Goal: Information Seeking & Learning: Learn about a topic

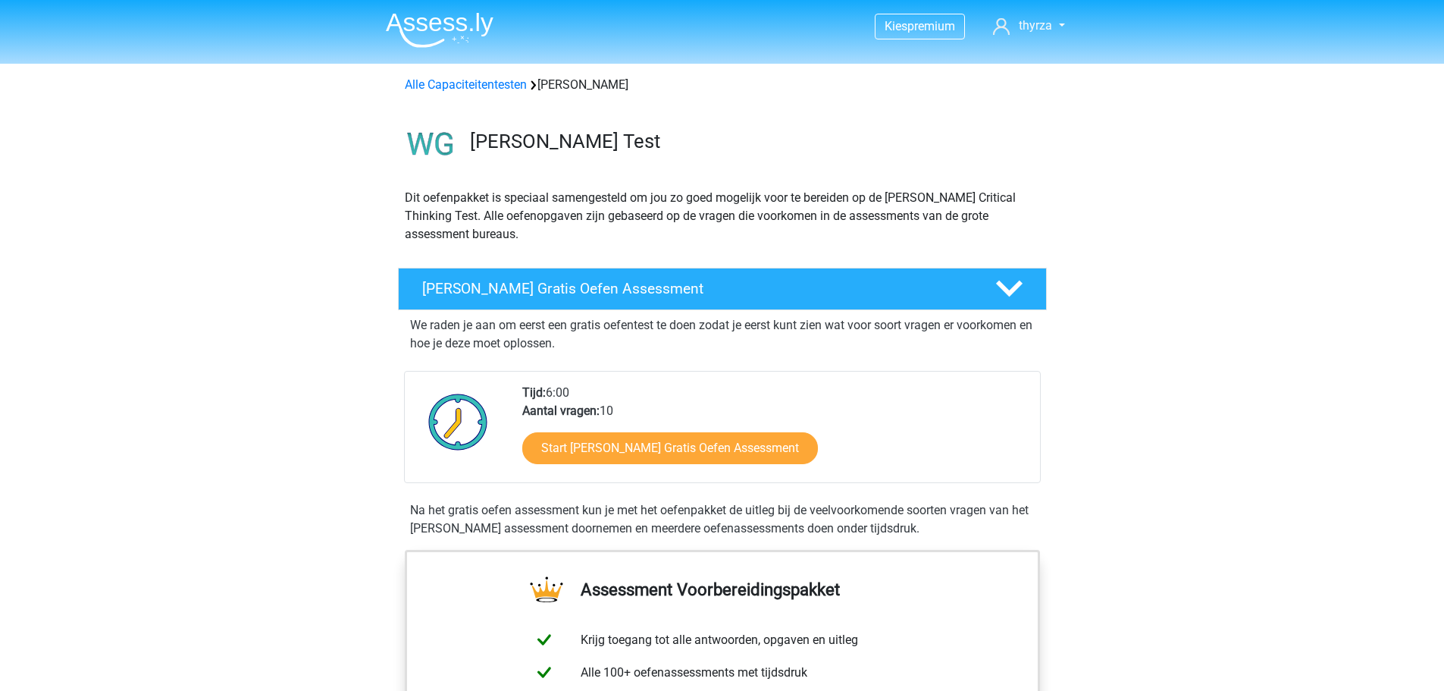
scroll to position [1289, 0]
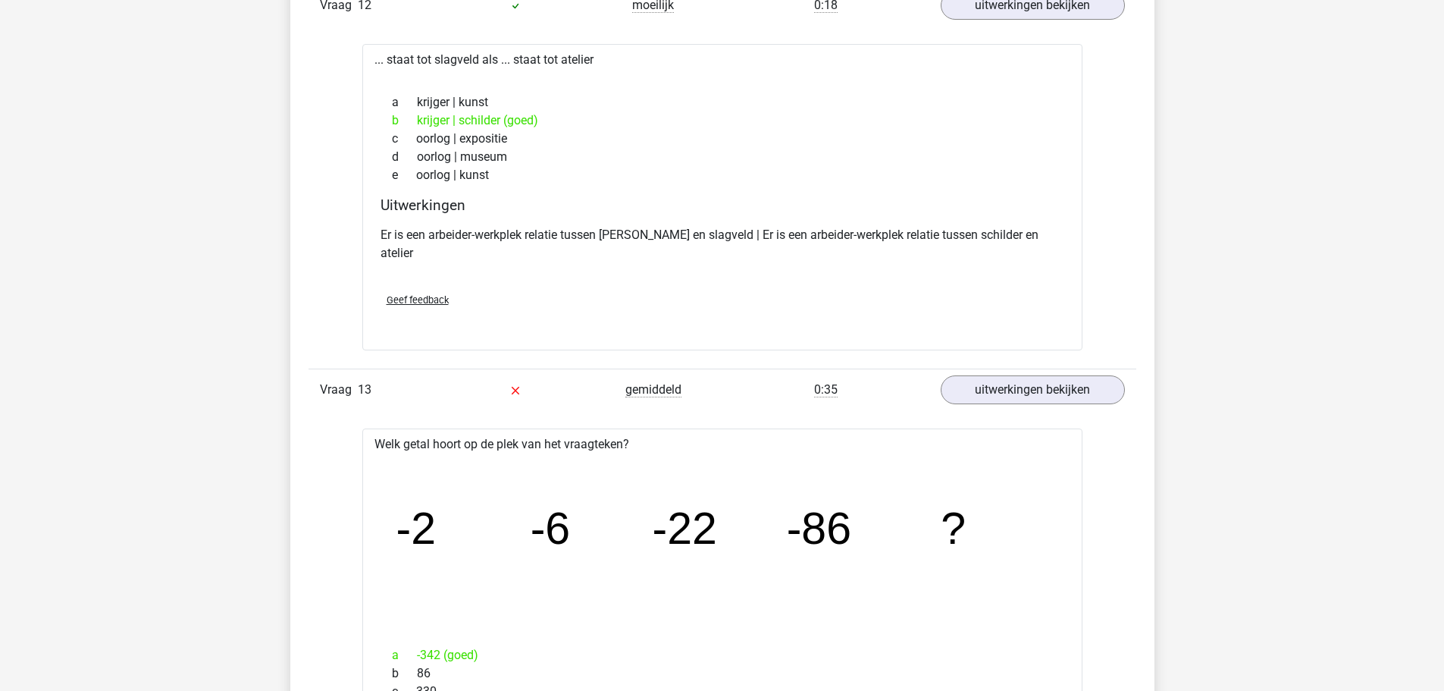
scroll to position [12737, 0]
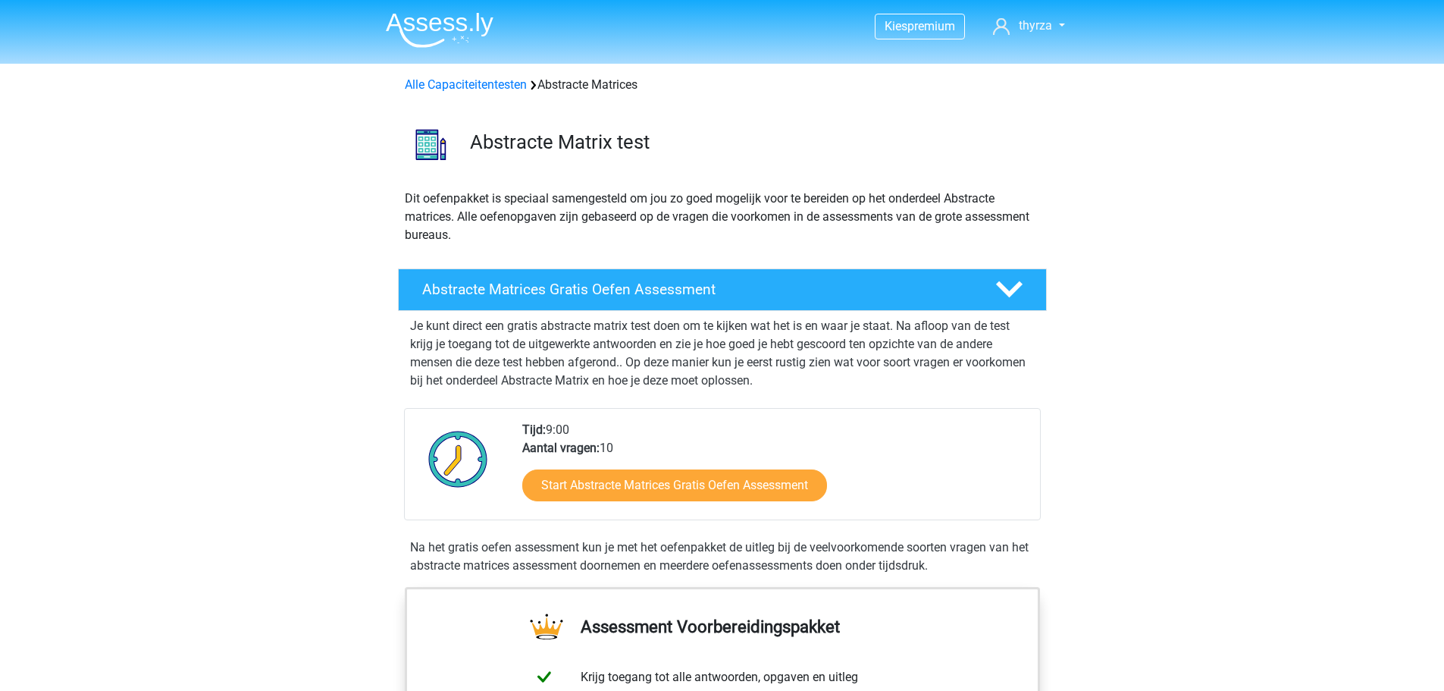
scroll to position [1365, 0]
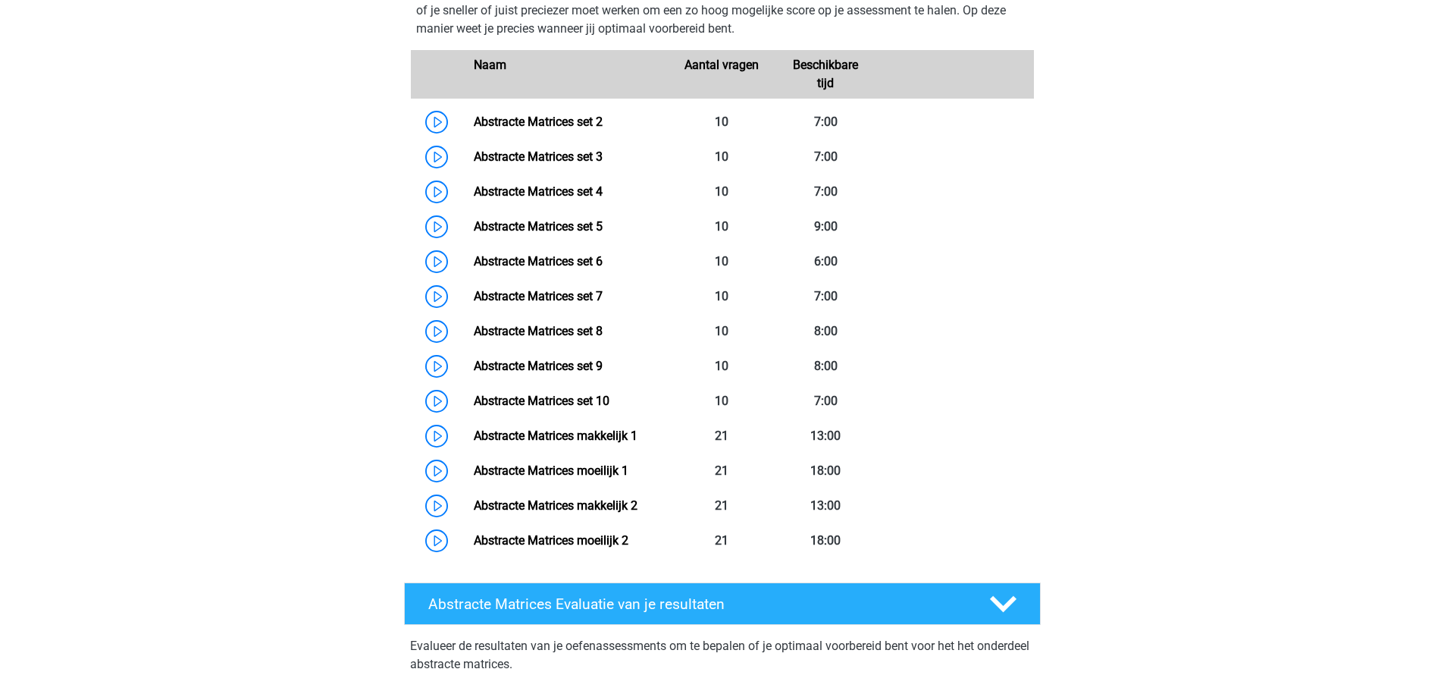
click at [578, 127] on link "Abstracte Matrices set 2" at bounding box center [538, 121] width 129 height 14
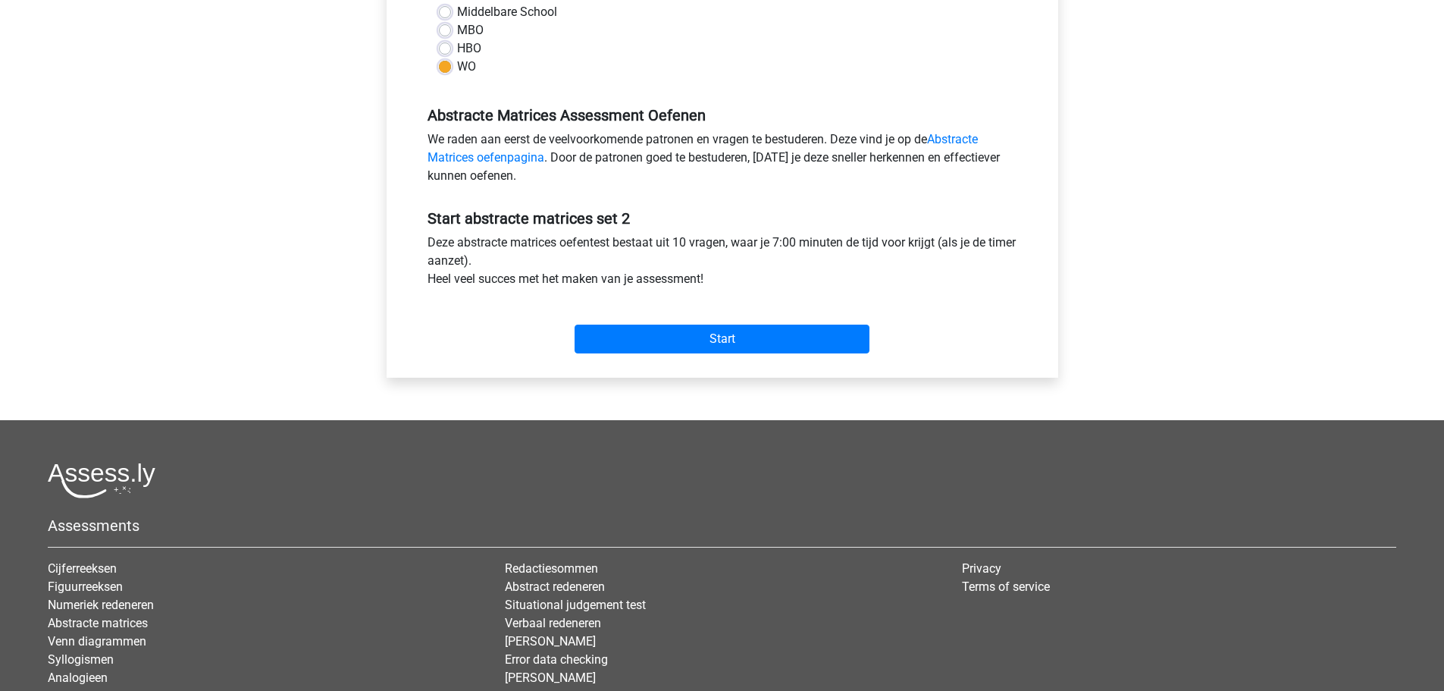
scroll to position [455, 0]
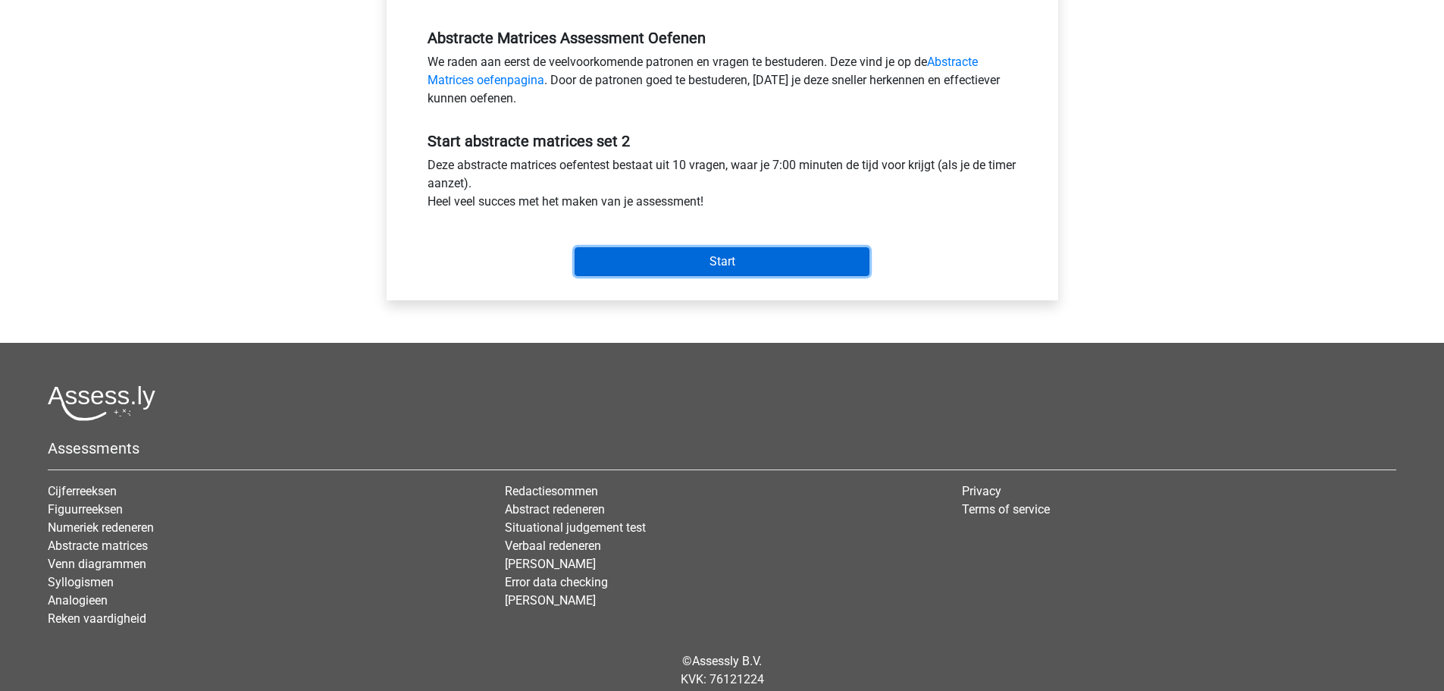
click at [657, 274] on input "Start" at bounding box center [722, 261] width 295 height 29
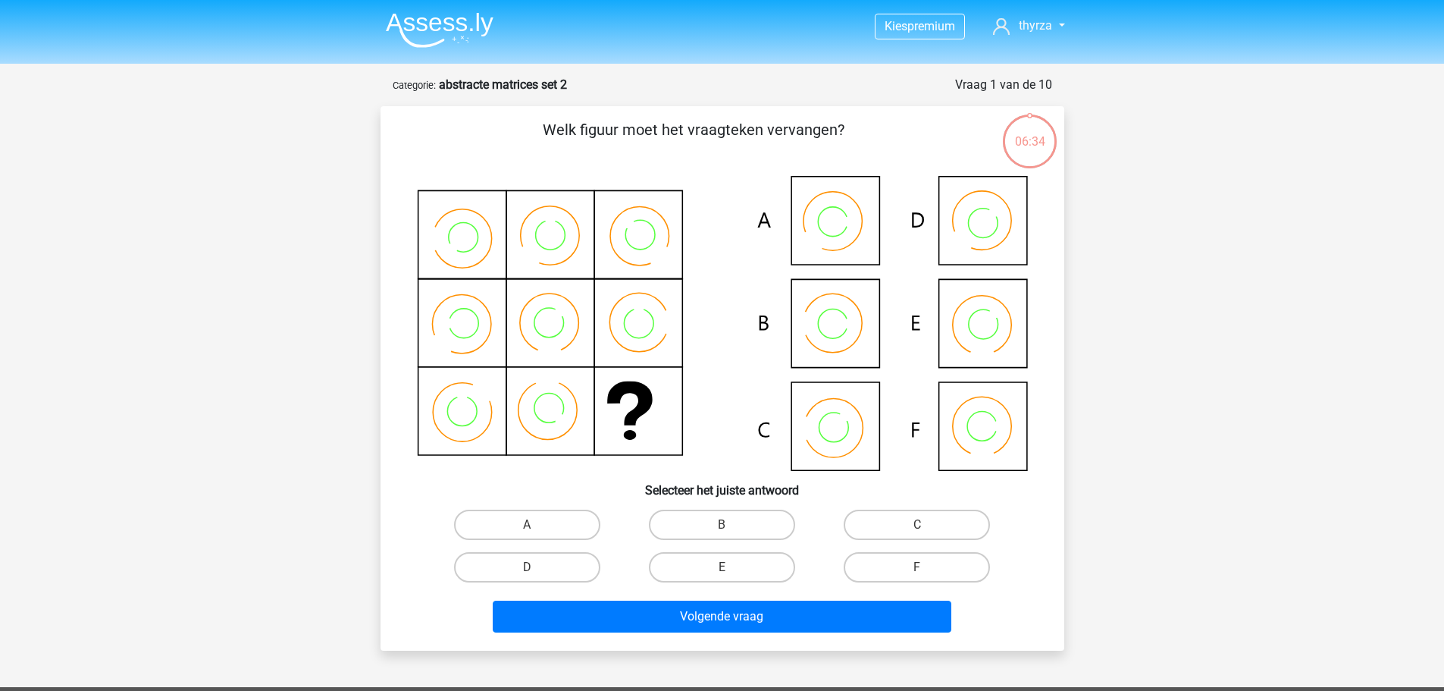
click at [870, 525] on label "C" at bounding box center [917, 524] width 146 height 30
click at [917, 525] on input "C" at bounding box center [922, 530] width 10 height 10
radio input "true"
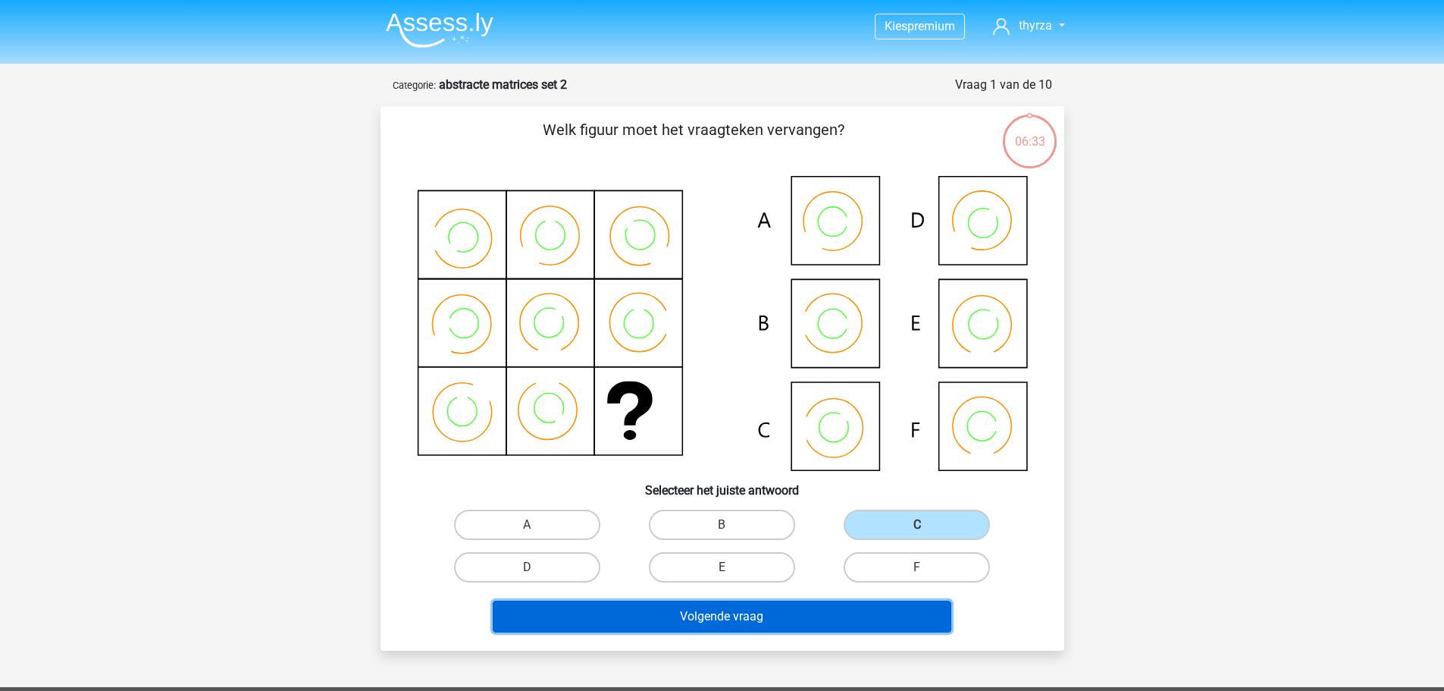
click at [812, 623] on button "Volgende vraag" at bounding box center [722, 616] width 459 height 32
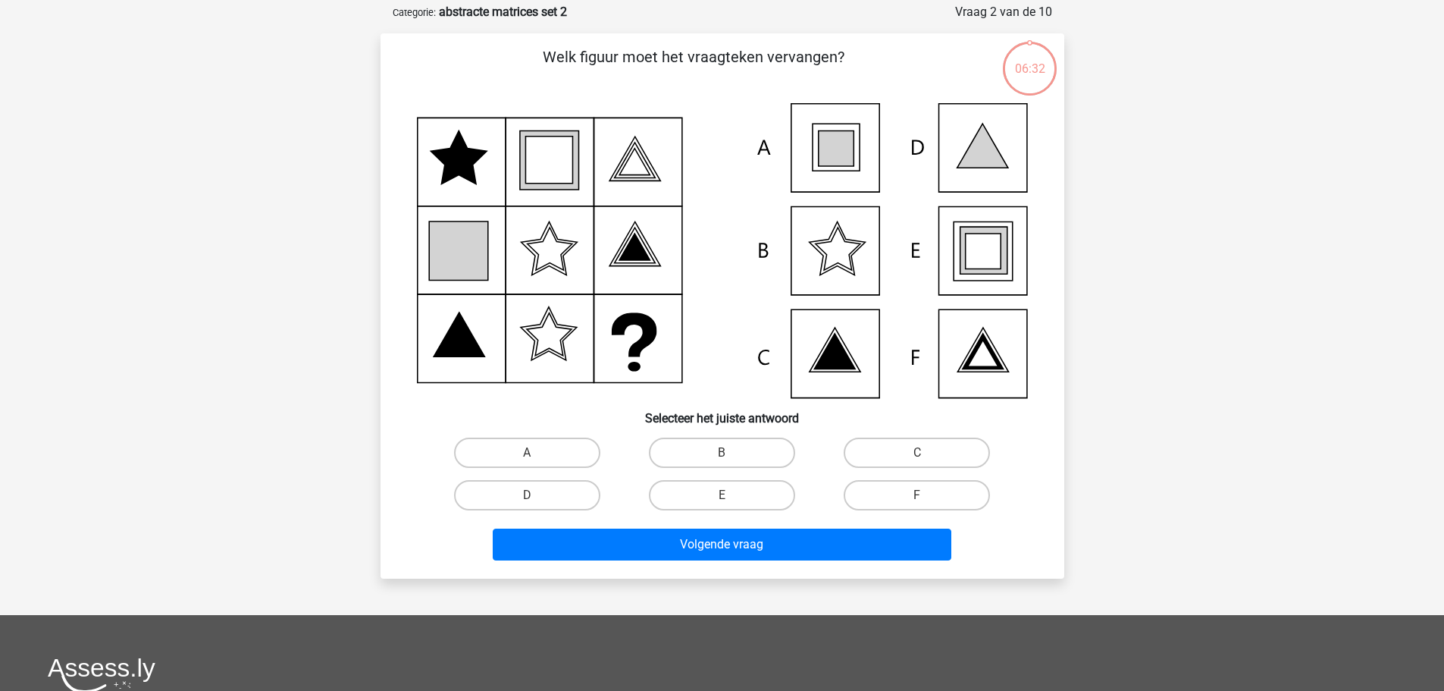
scroll to position [76, 0]
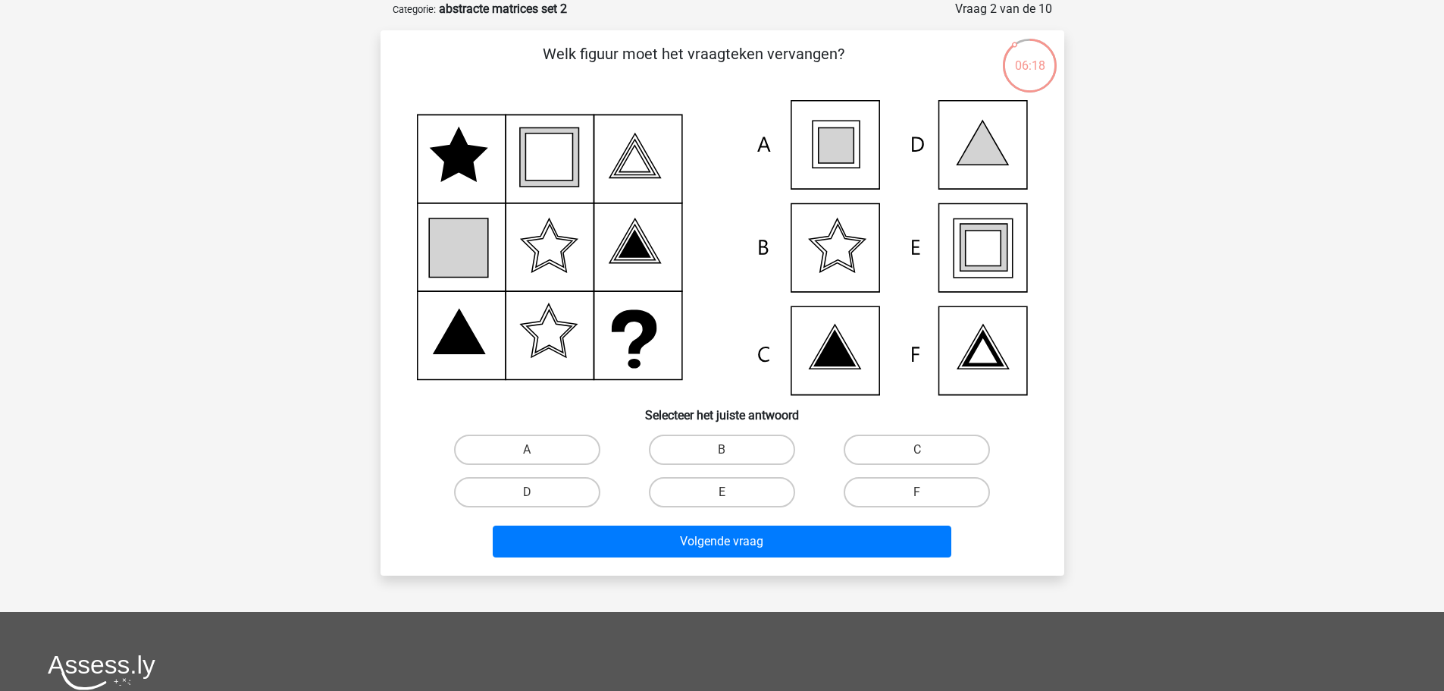
click at [987, 253] on icon at bounding box center [983, 248] width 36 height 36
click at [749, 498] on label "E" at bounding box center [722, 492] width 146 height 30
click at [732, 498] on input "E" at bounding box center [727, 497] width 10 height 10
radio input "true"
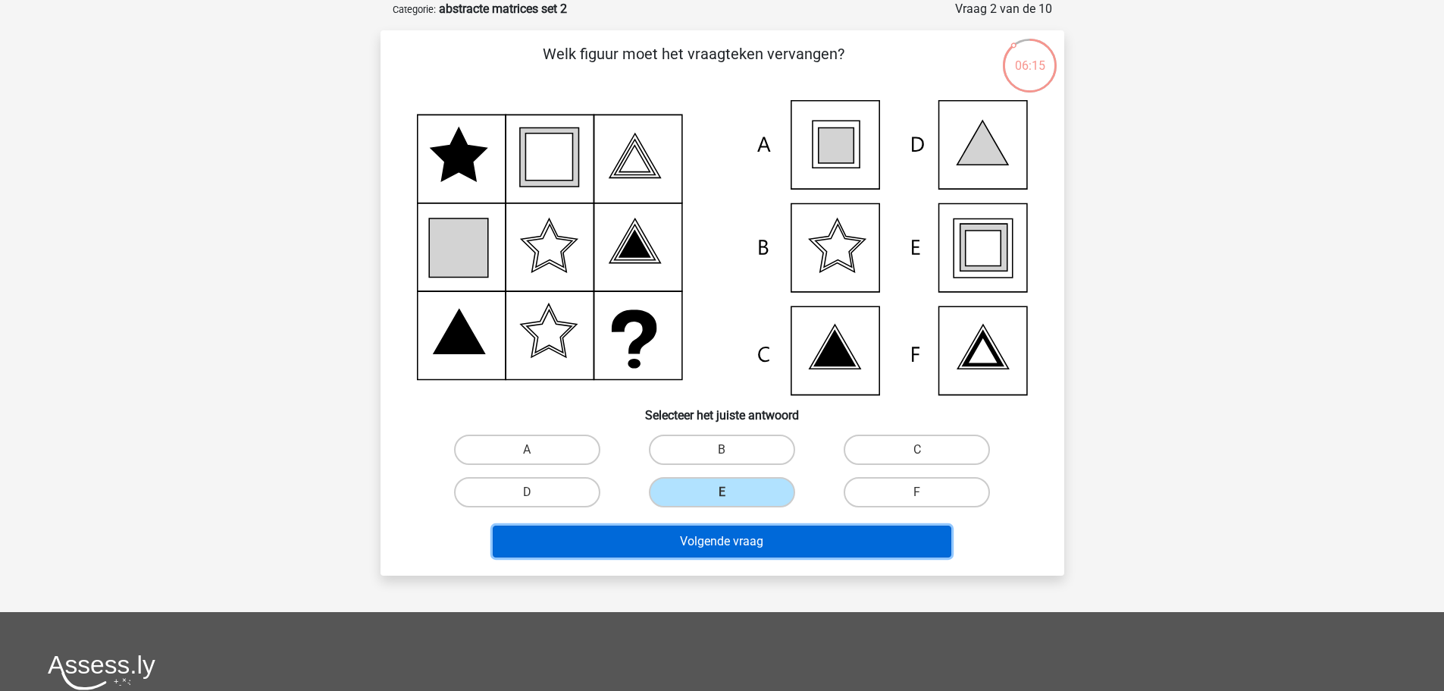
click at [694, 547] on button "Volgende vraag" at bounding box center [722, 541] width 459 height 32
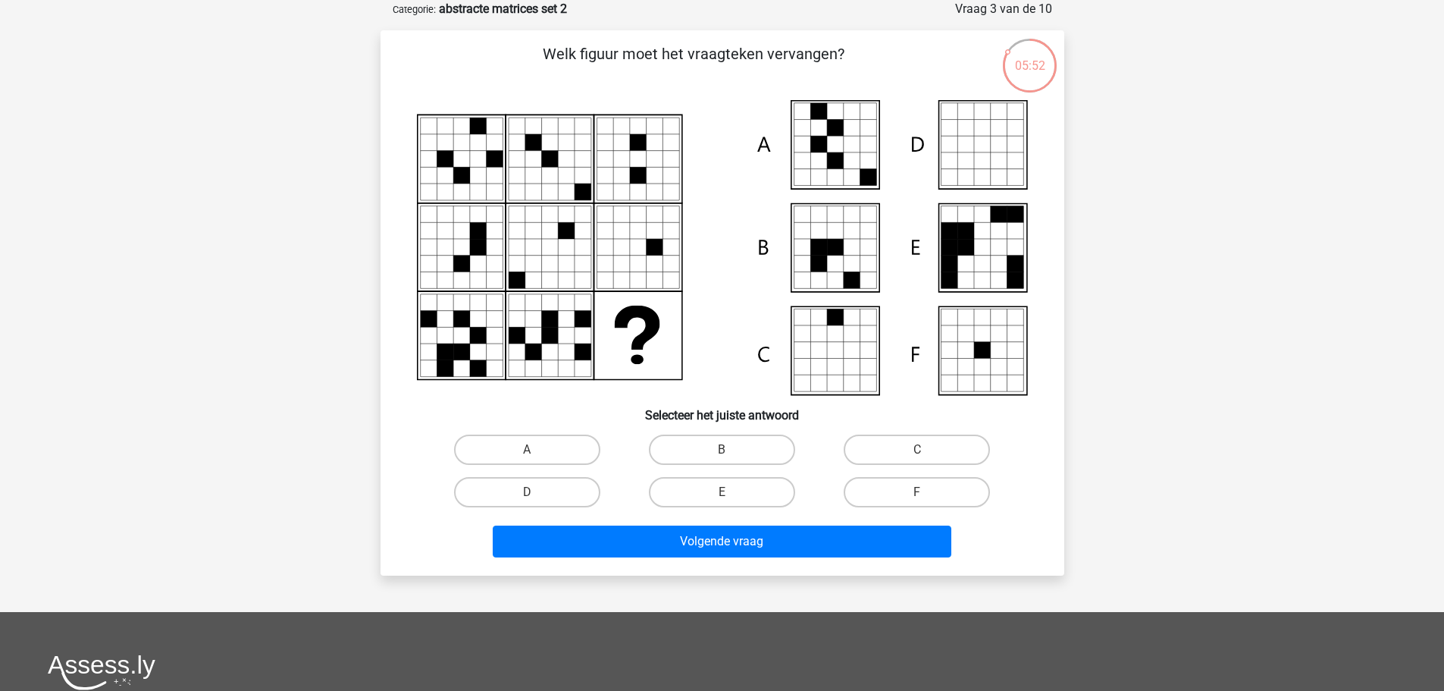
click at [546, 455] on label "A" at bounding box center [527, 449] width 146 height 30
click at [537, 455] on input "A" at bounding box center [532, 455] width 10 height 10
radio input "true"
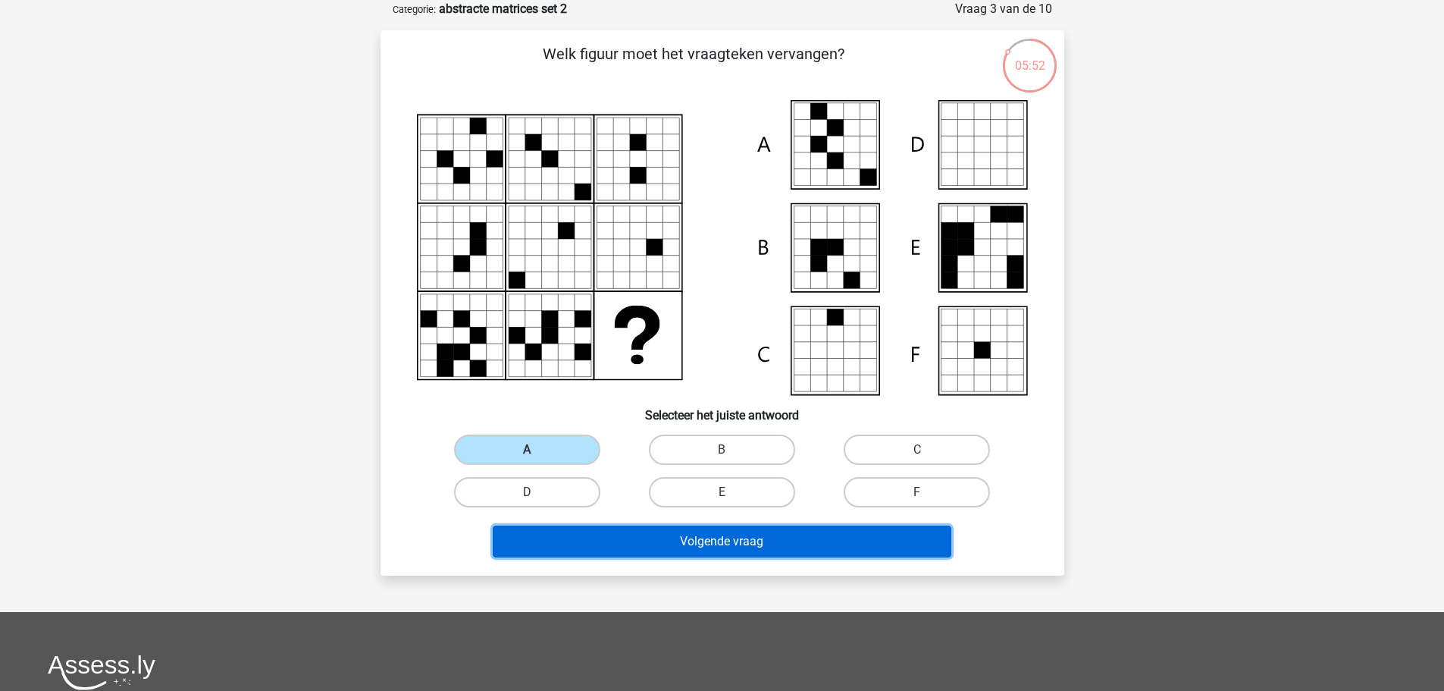
click at [633, 538] on button "Volgende vraag" at bounding box center [722, 541] width 459 height 32
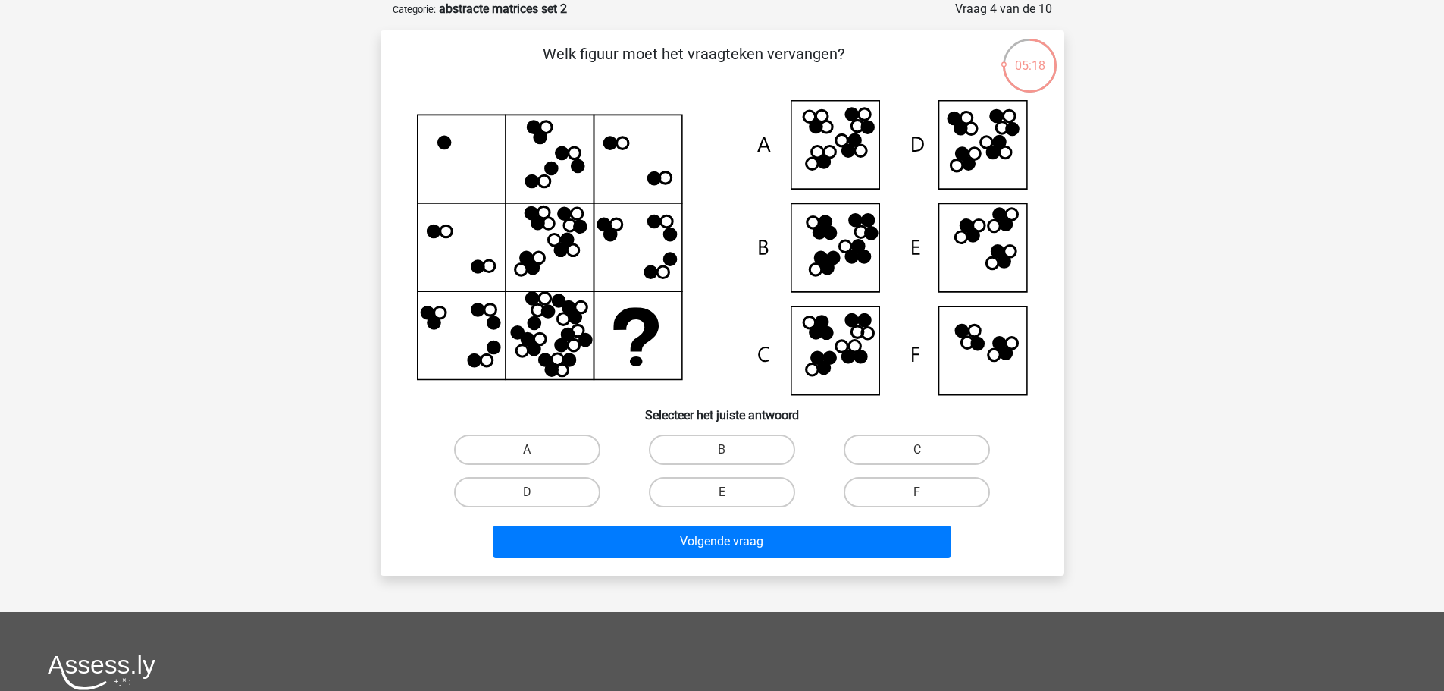
click at [742, 442] on label "B" at bounding box center [722, 449] width 146 height 30
click at [732, 450] on input "B" at bounding box center [727, 455] width 10 height 10
radio input "true"
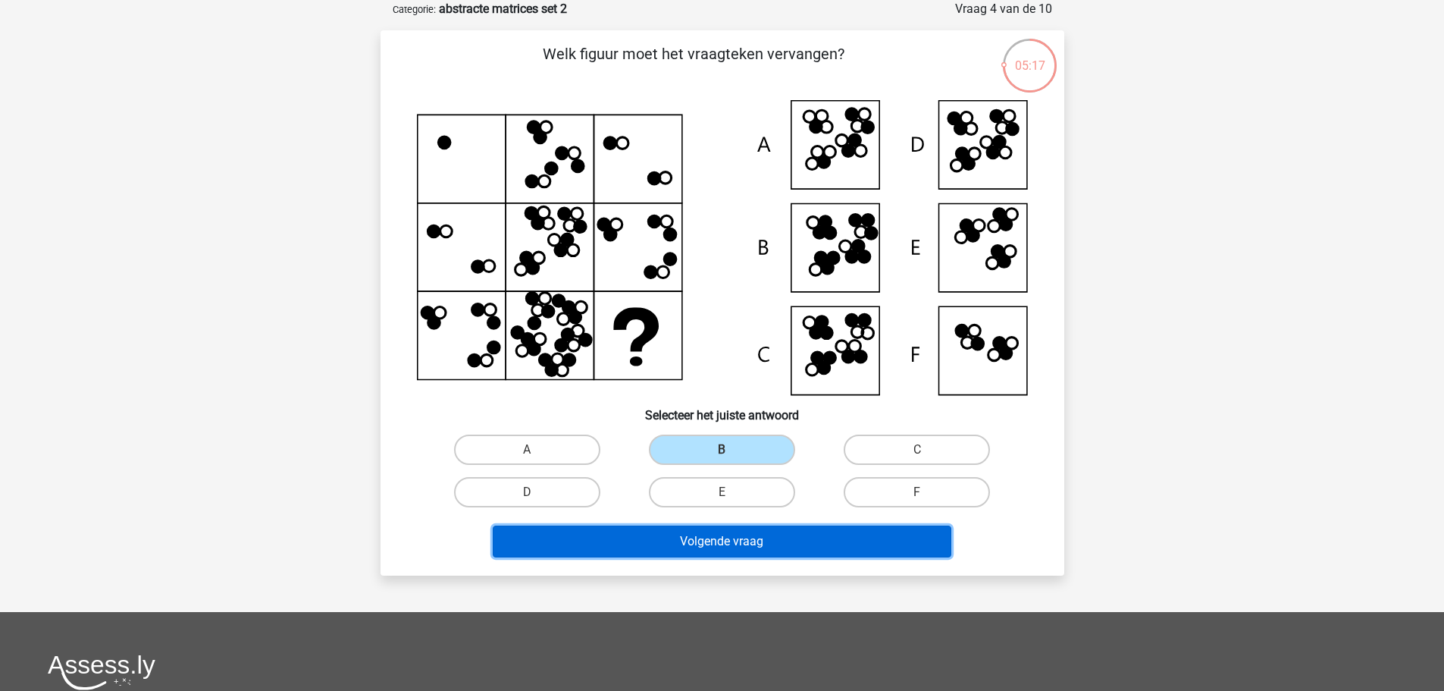
click at [731, 543] on button "Volgende vraag" at bounding box center [722, 541] width 459 height 32
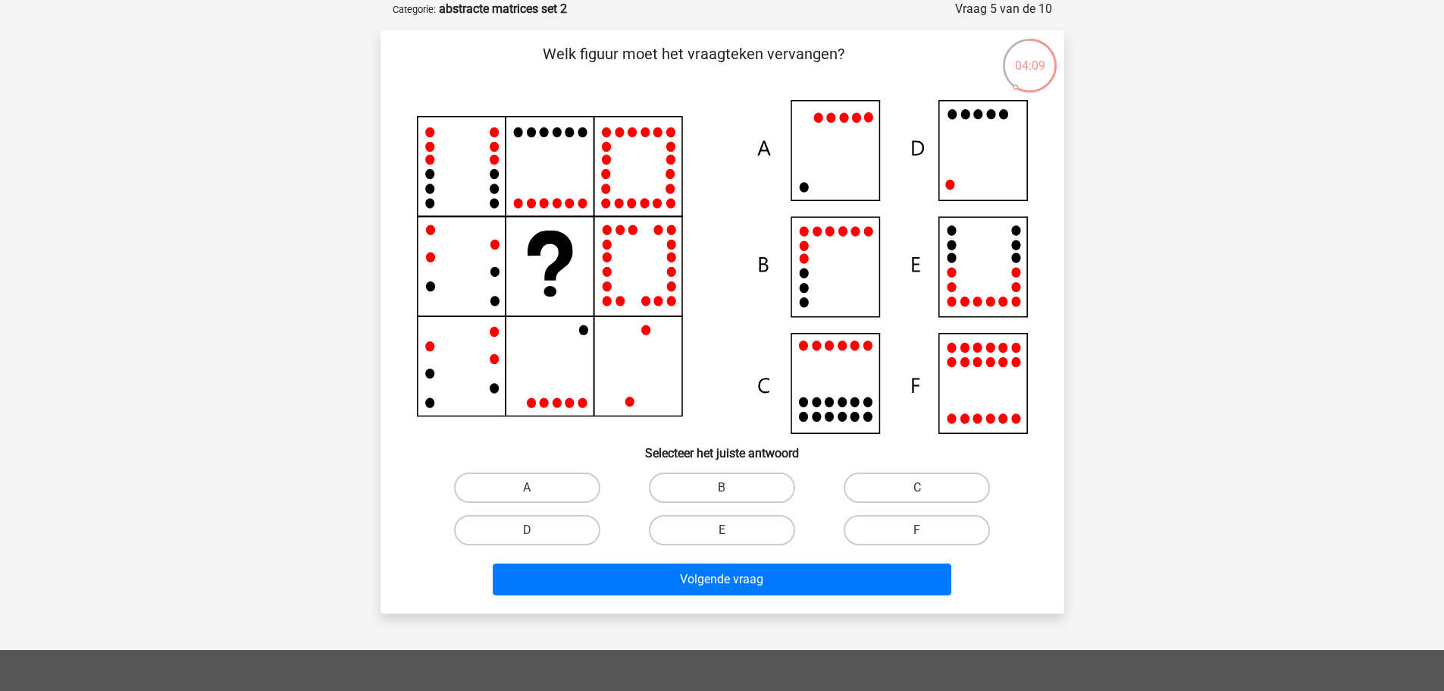
click at [577, 534] on label "D" at bounding box center [527, 530] width 146 height 30
click at [537, 534] on input "D" at bounding box center [532, 535] width 10 height 10
radio input "true"
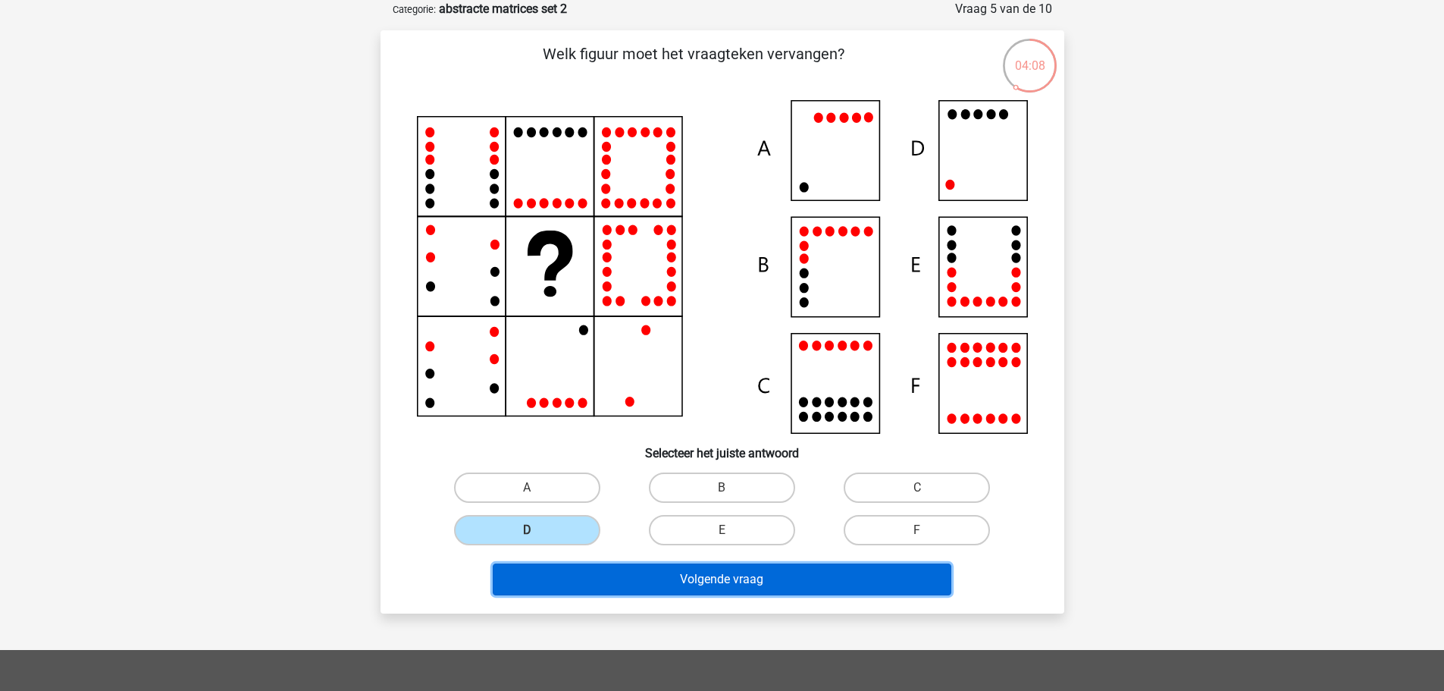
click at [701, 577] on button "Volgende vraag" at bounding box center [722, 579] width 459 height 32
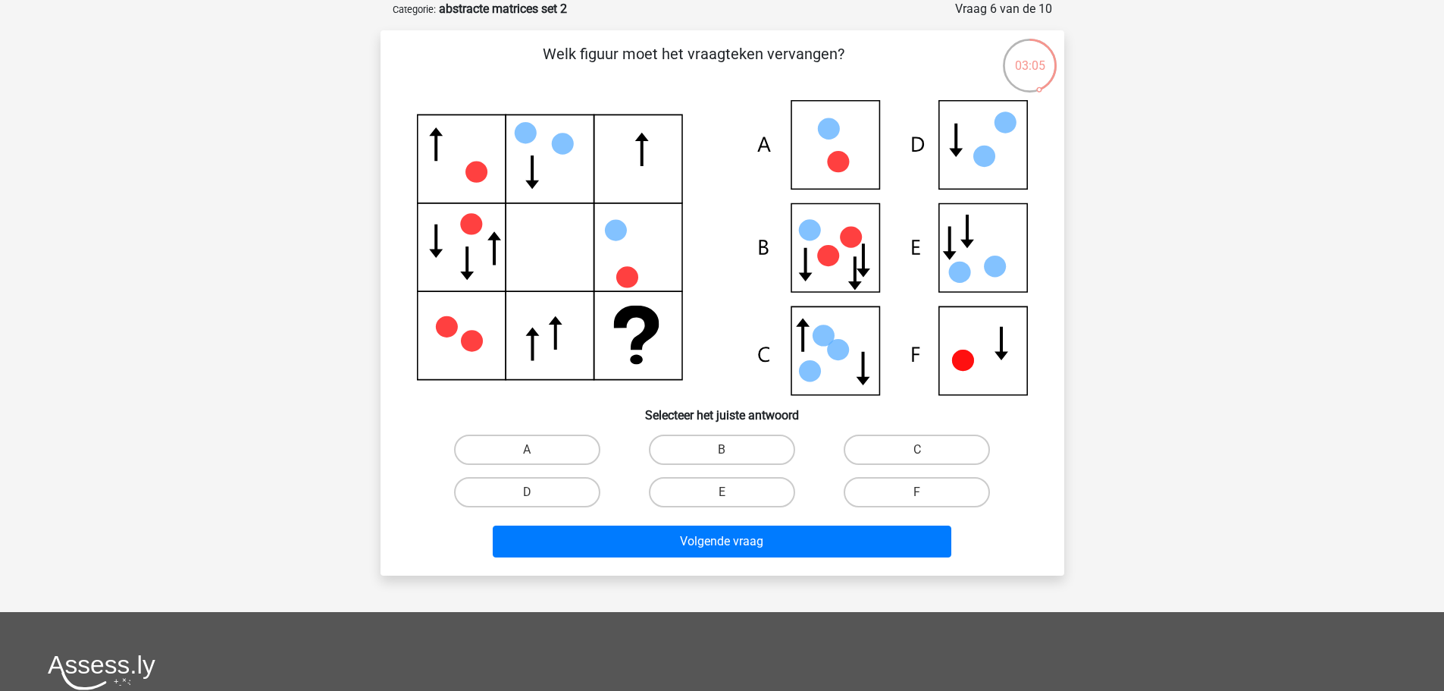
click at [876, 493] on label "F" at bounding box center [917, 492] width 146 height 30
click at [917, 493] on input "F" at bounding box center [922, 497] width 10 height 10
radio input "true"
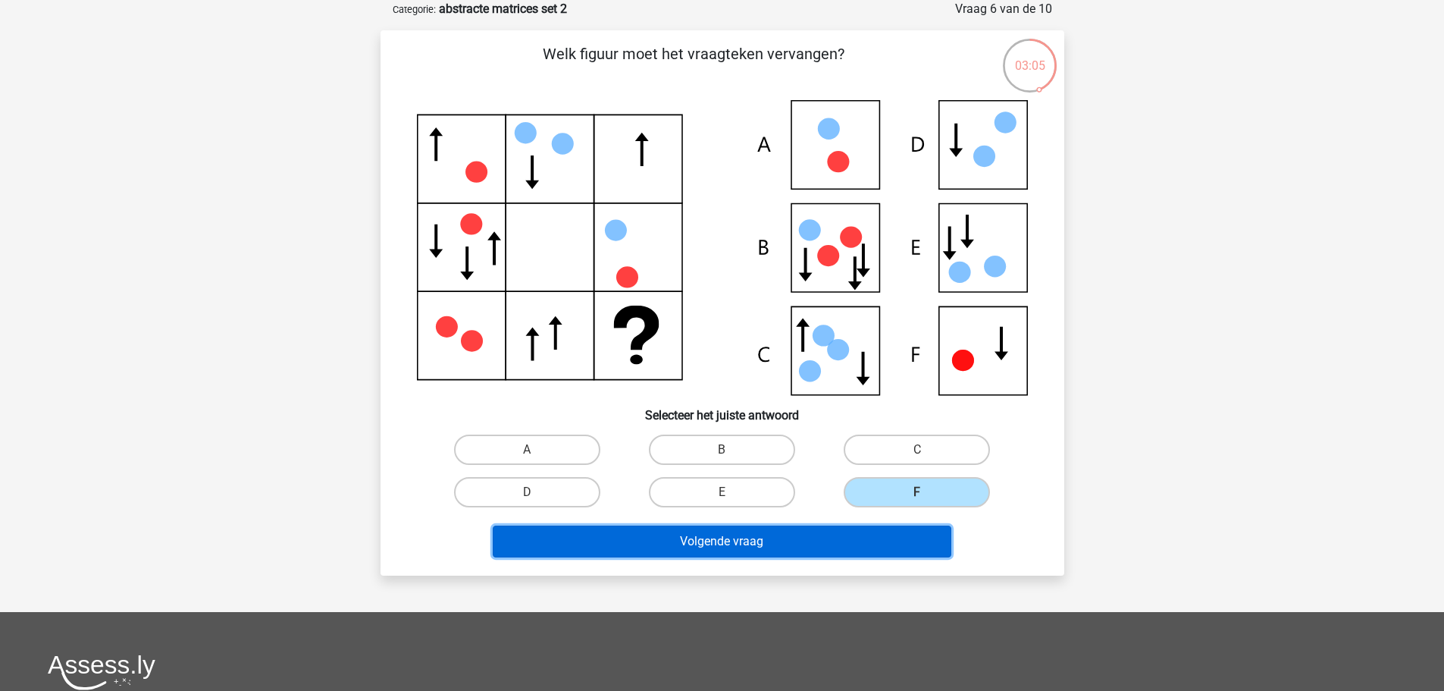
click at [823, 531] on button "Volgende vraag" at bounding box center [722, 541] width 459 height 32
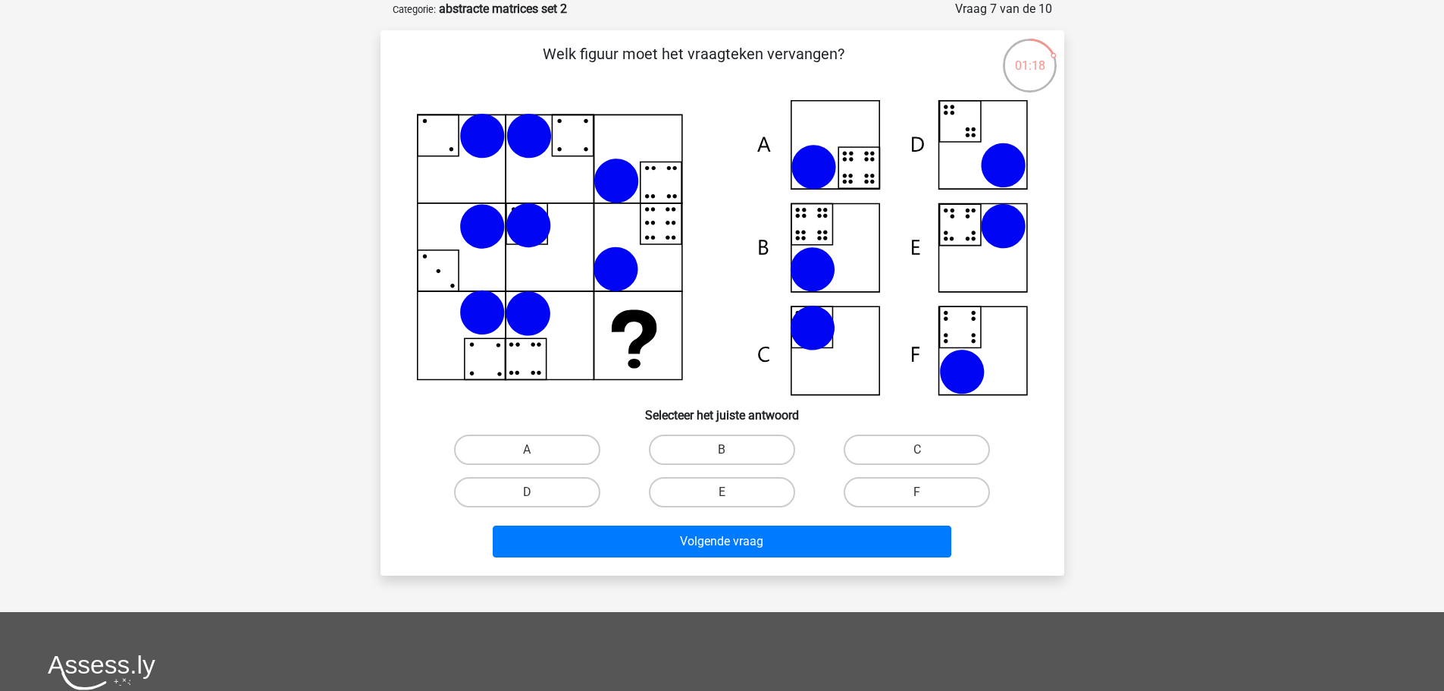
click at [721, 449] on label "B" at bounding box center [722, 449] width 146 height 30
click at [722, 450] on input "B" at bounding box center [727, 455] width 10 height 10
radio input "true"
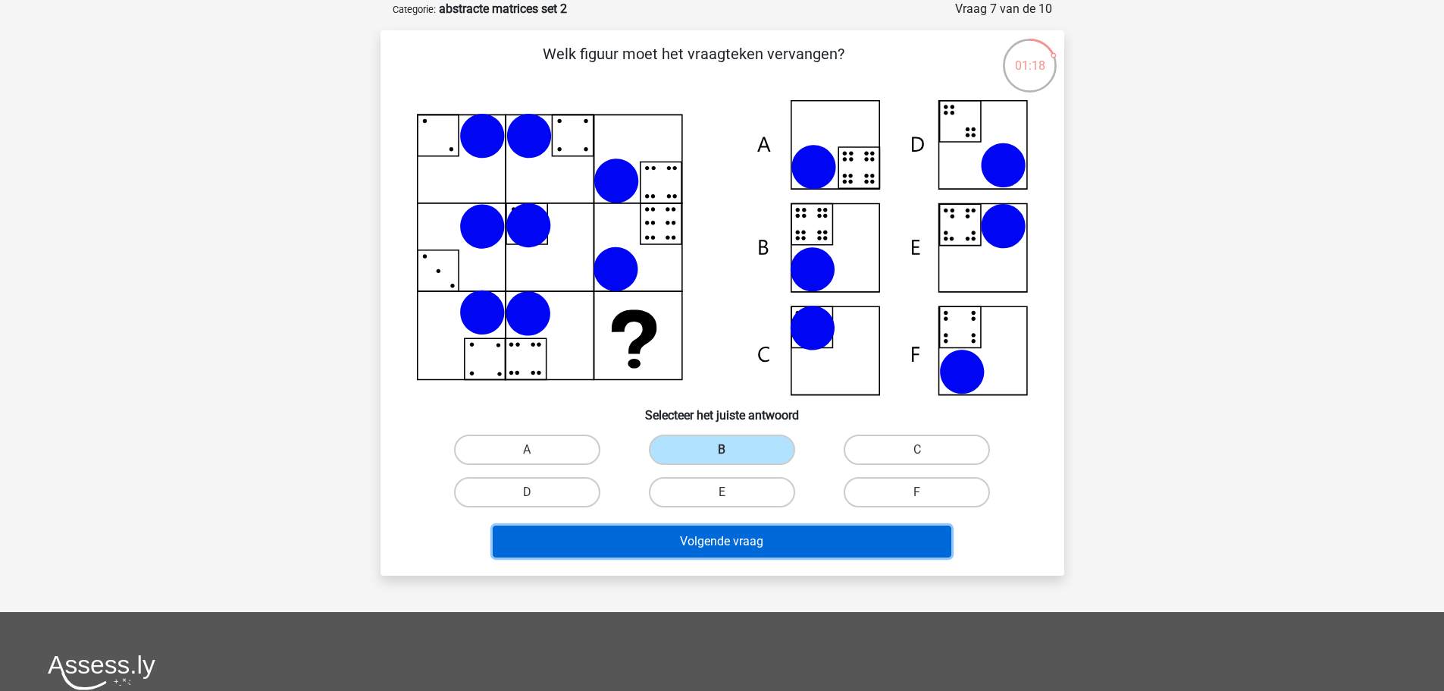
click at [748, 544] on button "Volgende vraag" at bounding box center [722, 541] width 459 height 32
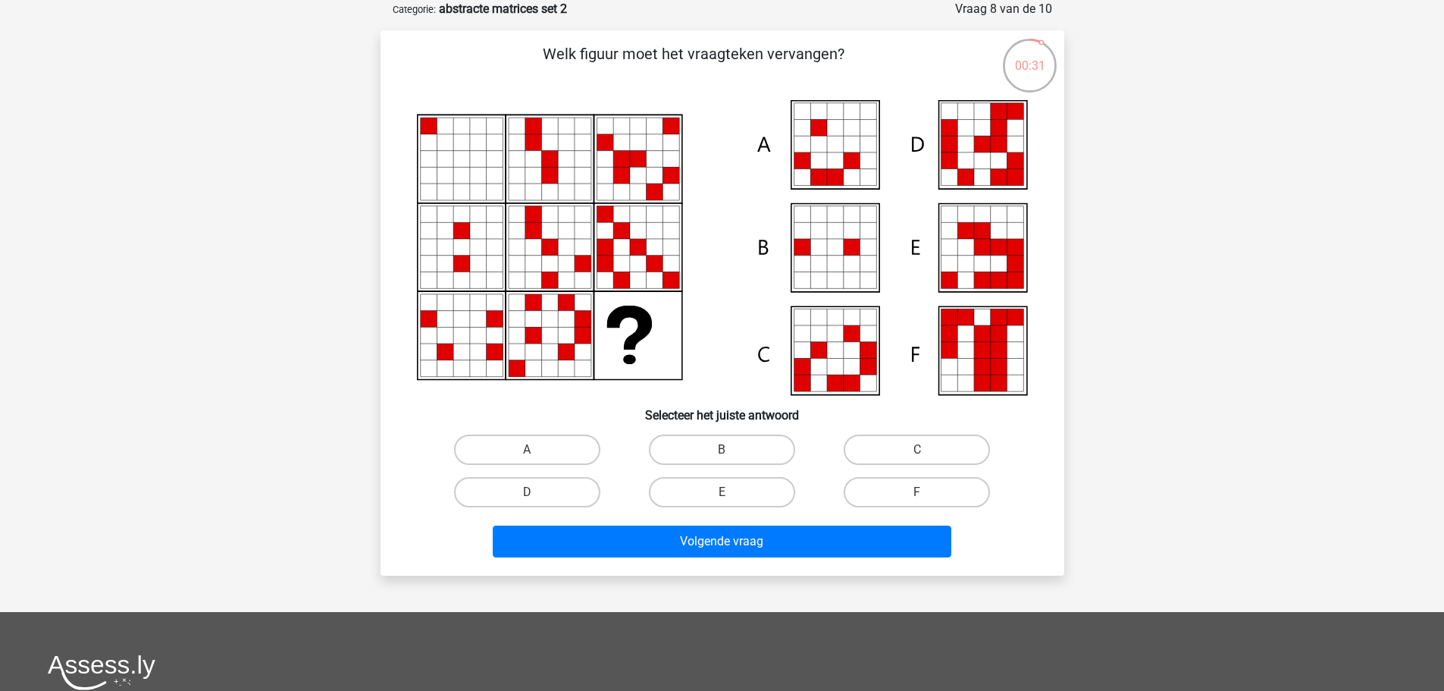
drag, startPoint x: 885, startPoint y: 477, endPoint x: 841, endPoint y: 481, distance: 44.2
click at [885, 475] on div "F" at bounding box center [917, 492] width 195 height 42
click at [770, 481] on label "E" at bounding box center [722, 492] width 146 height 30
click at [732, 492] on input "E" at bounding box center [727, 497] width 10 height 10
radio input "true"
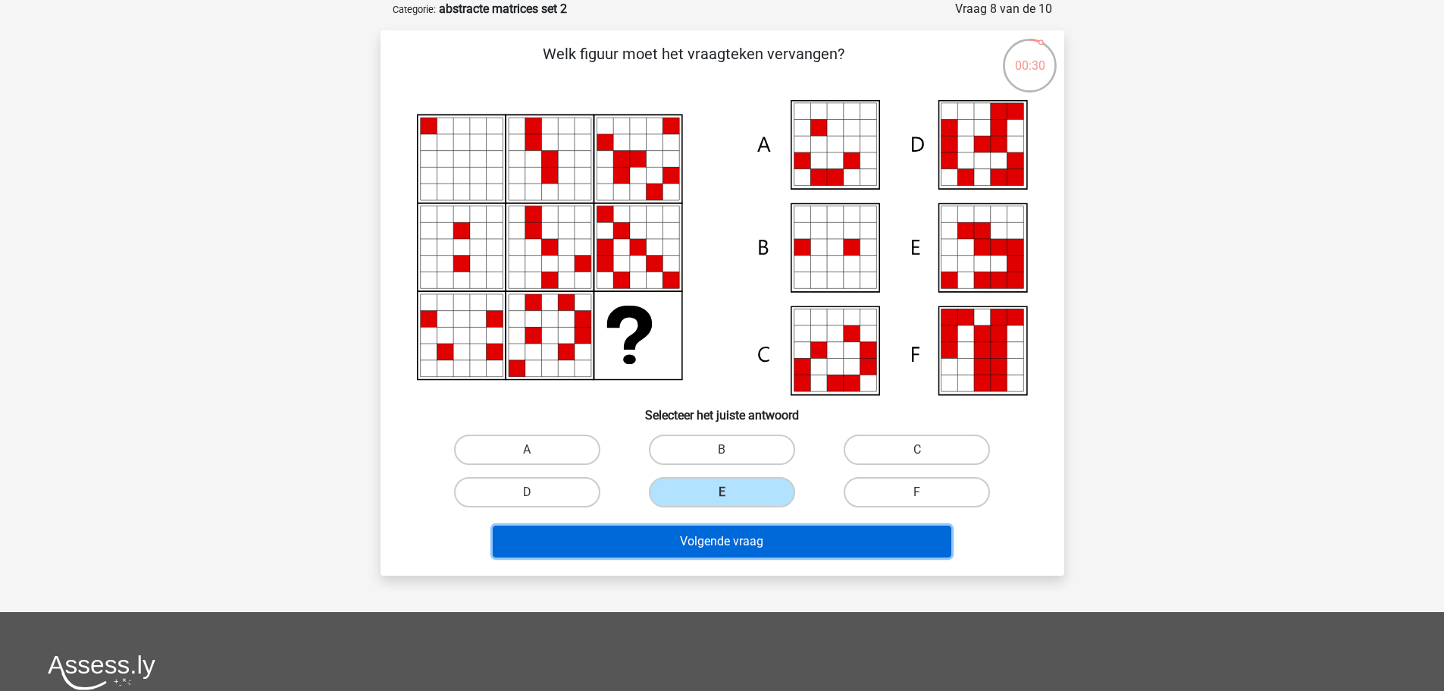
click at [760, 530] on button "Volgende vraag" at bounding box center [722, 541] width 459 height 32
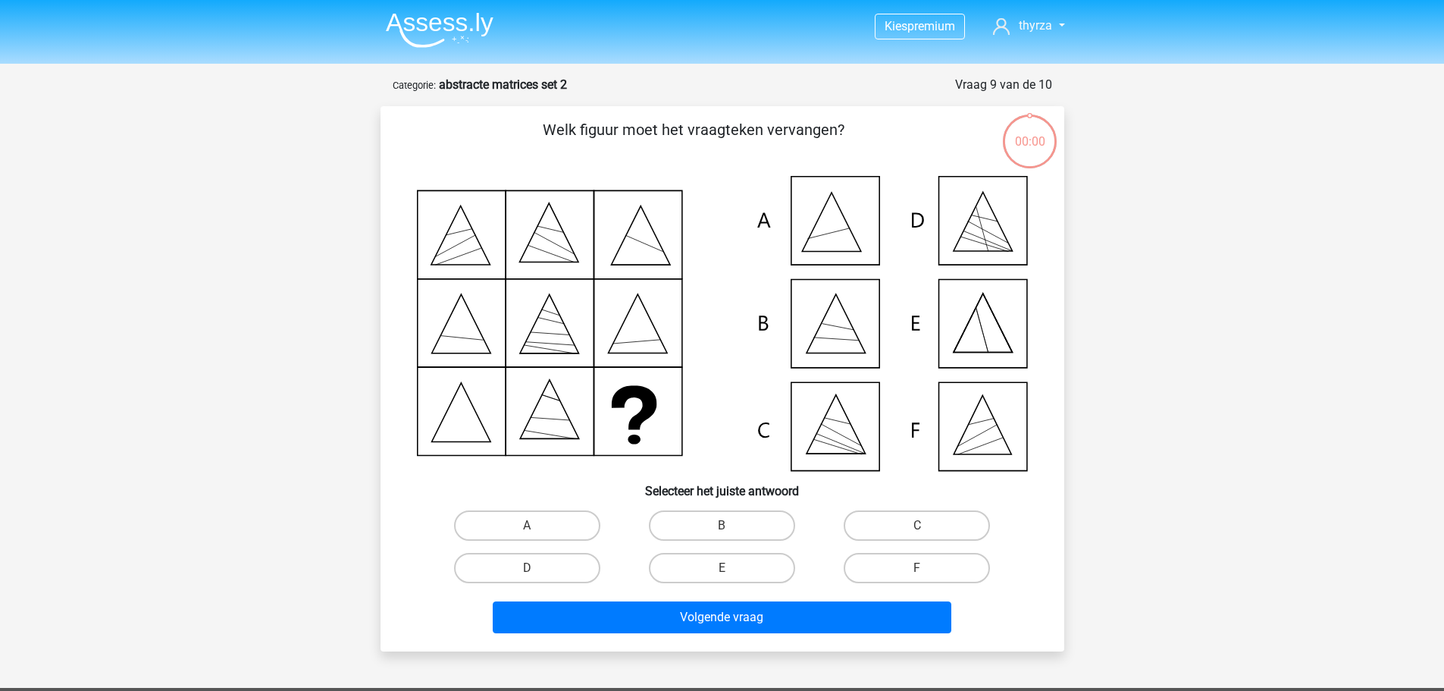
scroll to position [76, 0]
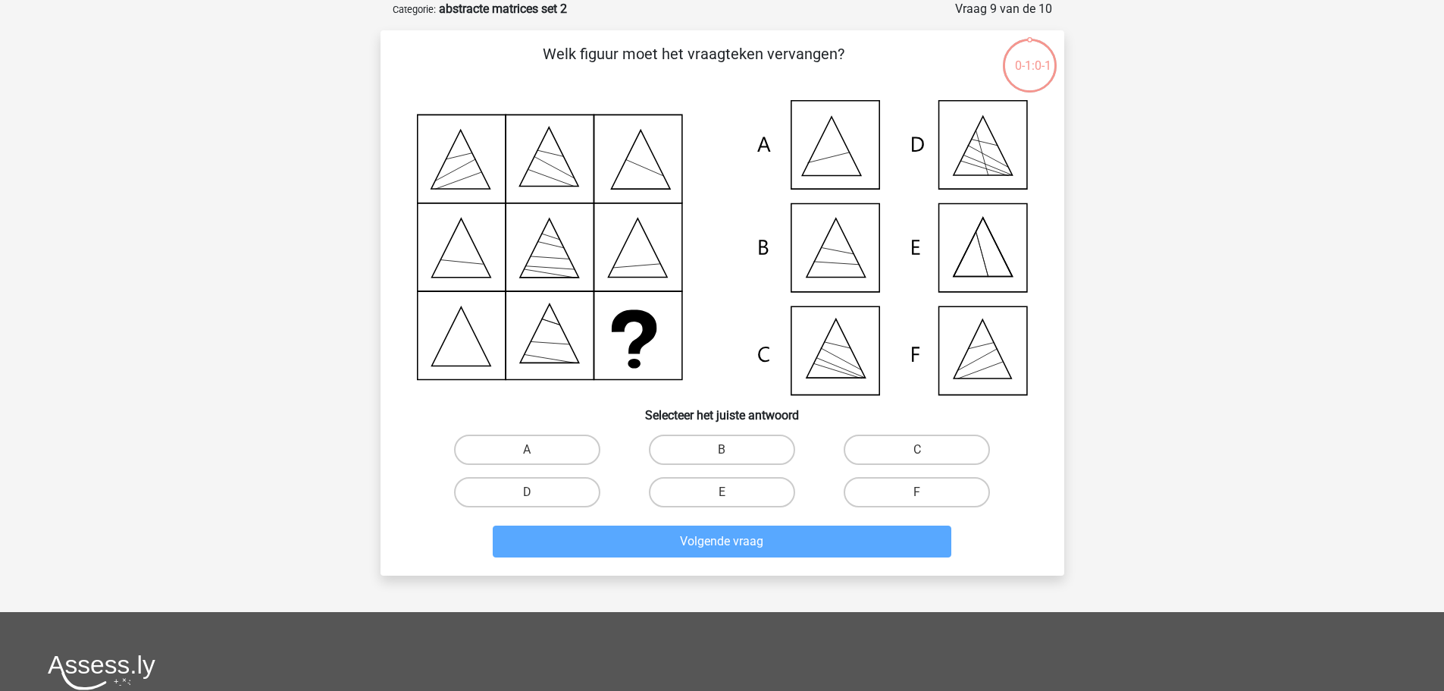
click at [864, 450] on label "C" at bounding box center [917, 449] width 146 height 30
click at [917, 450] on input "C" at bounding box center [922, 455] width 10 height 10
radio input "true"
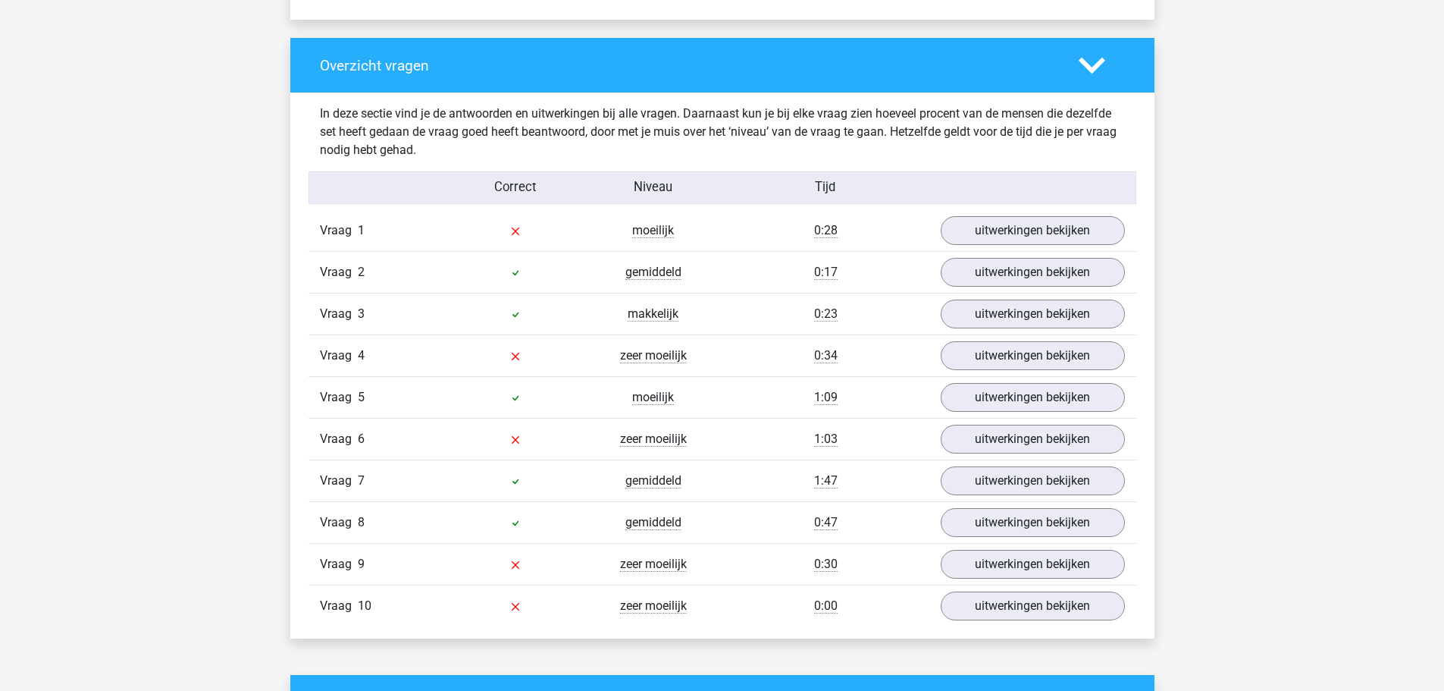
scroll to position [1213, 0]
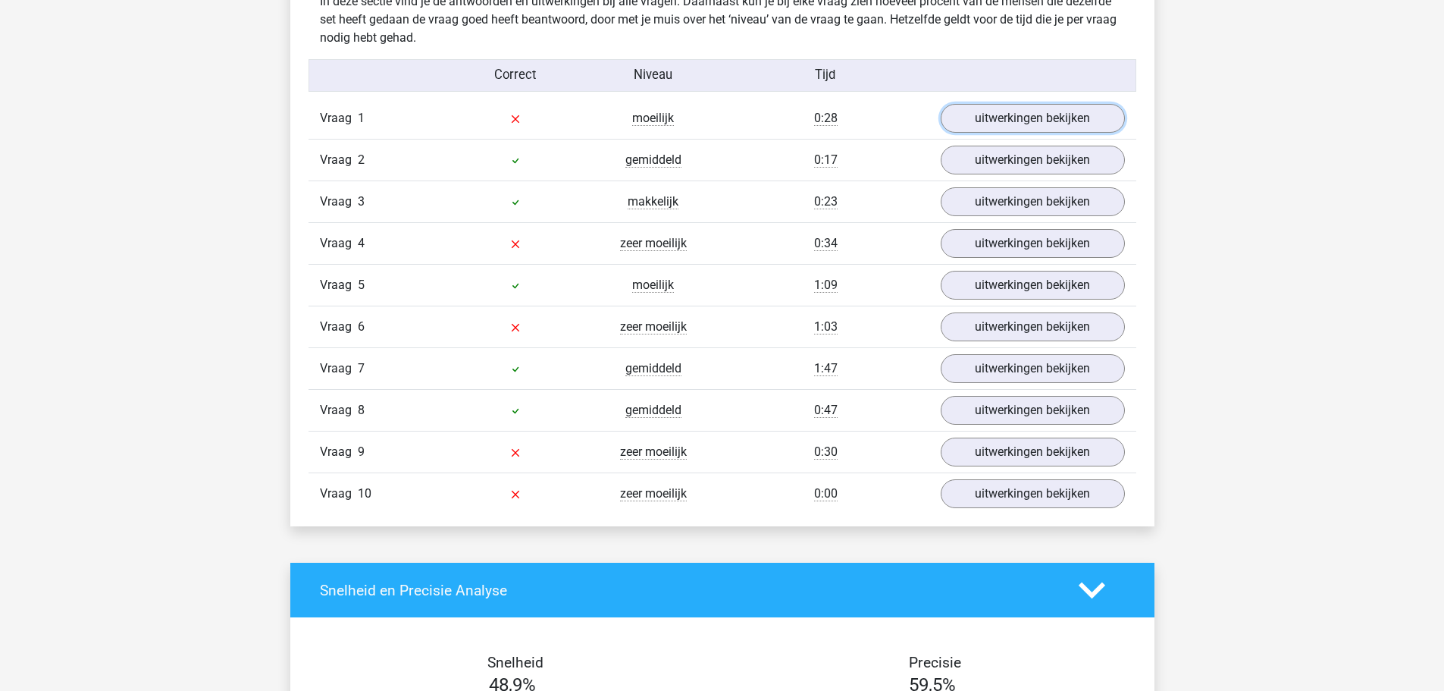
click at [962, 122] on link "uitwerkingen bekijken" at bounding box center [1033, 118] width 184 height 29
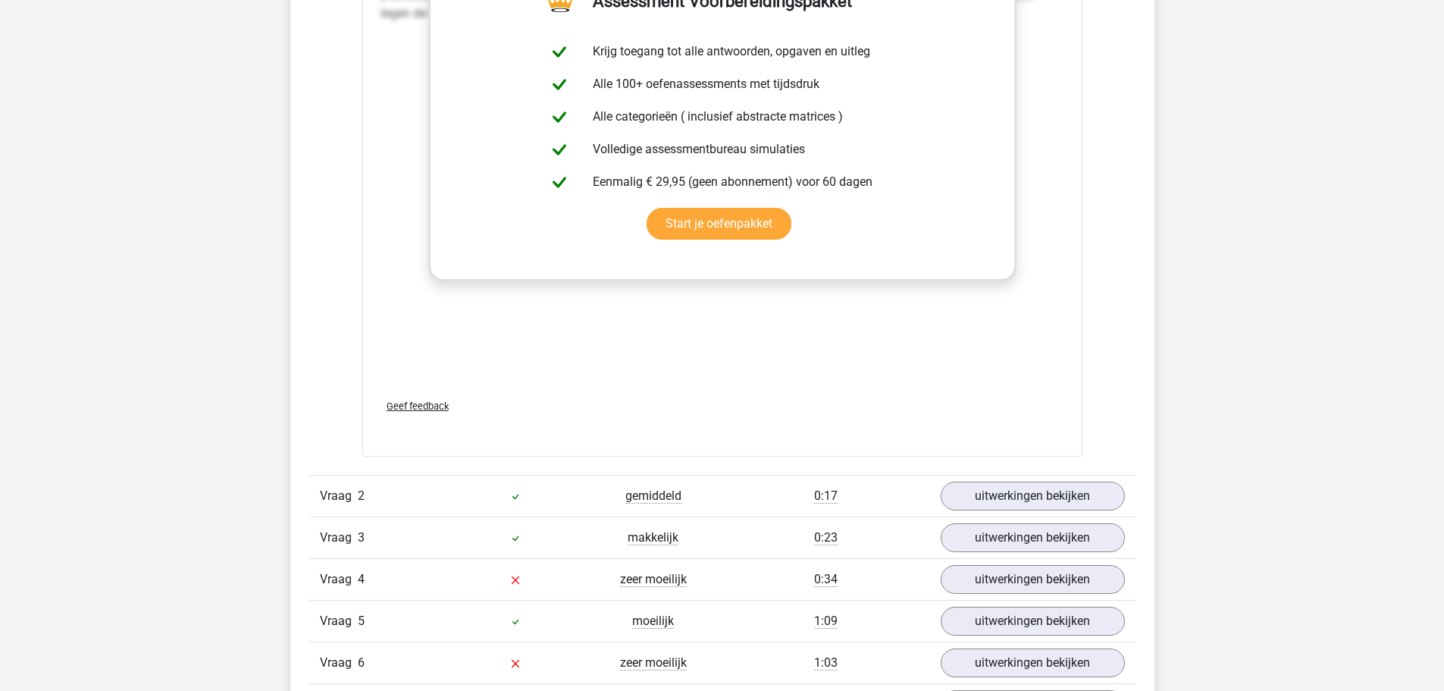
scroll to position [2047, 0]
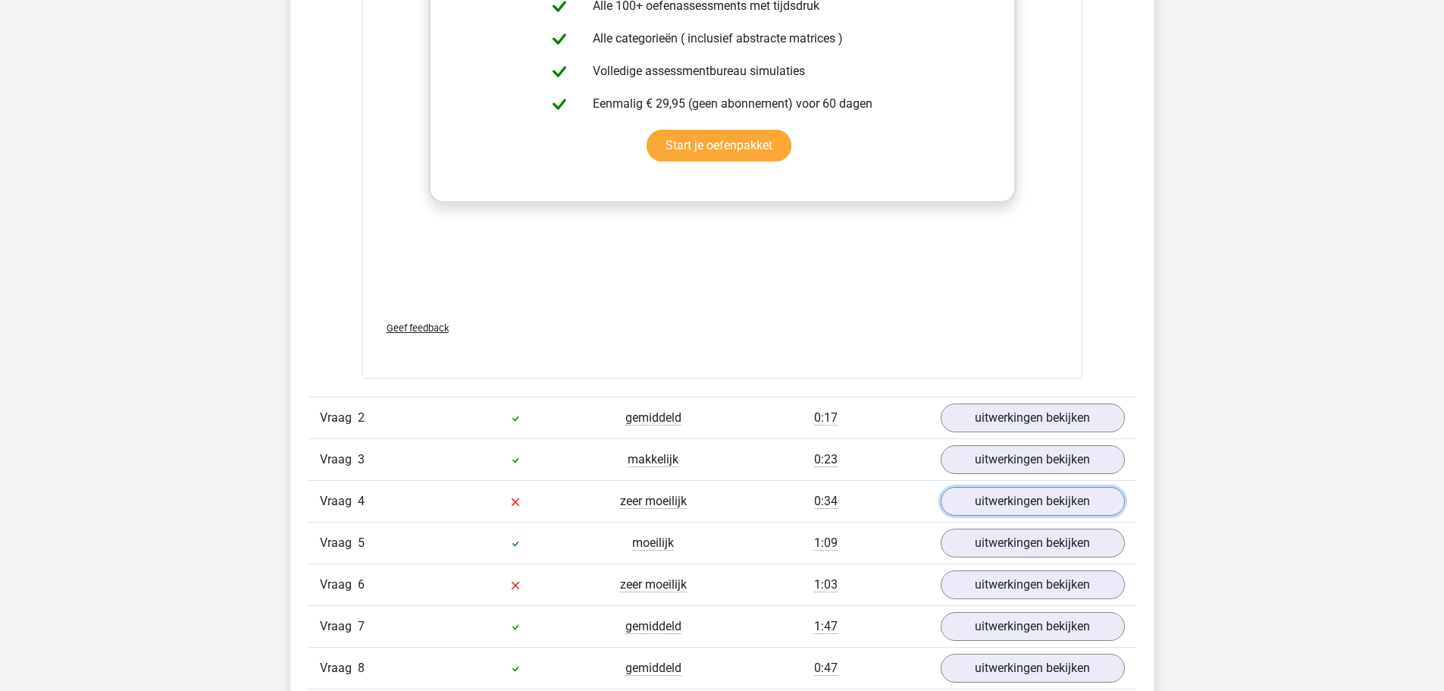
click at [1022, 498] on link "uitwerkingen bekijken" at bounding box center [1033, 501] width 184 height 29
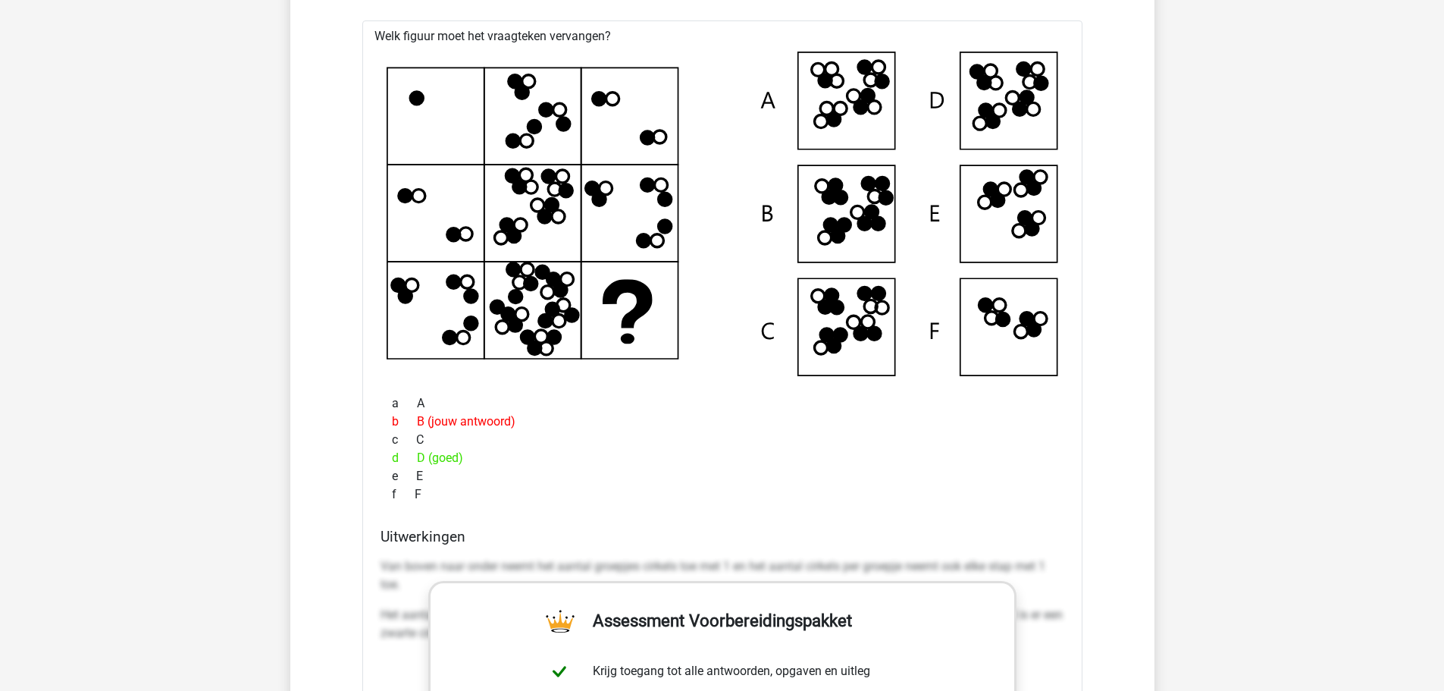
scroll to position [2578, 0]
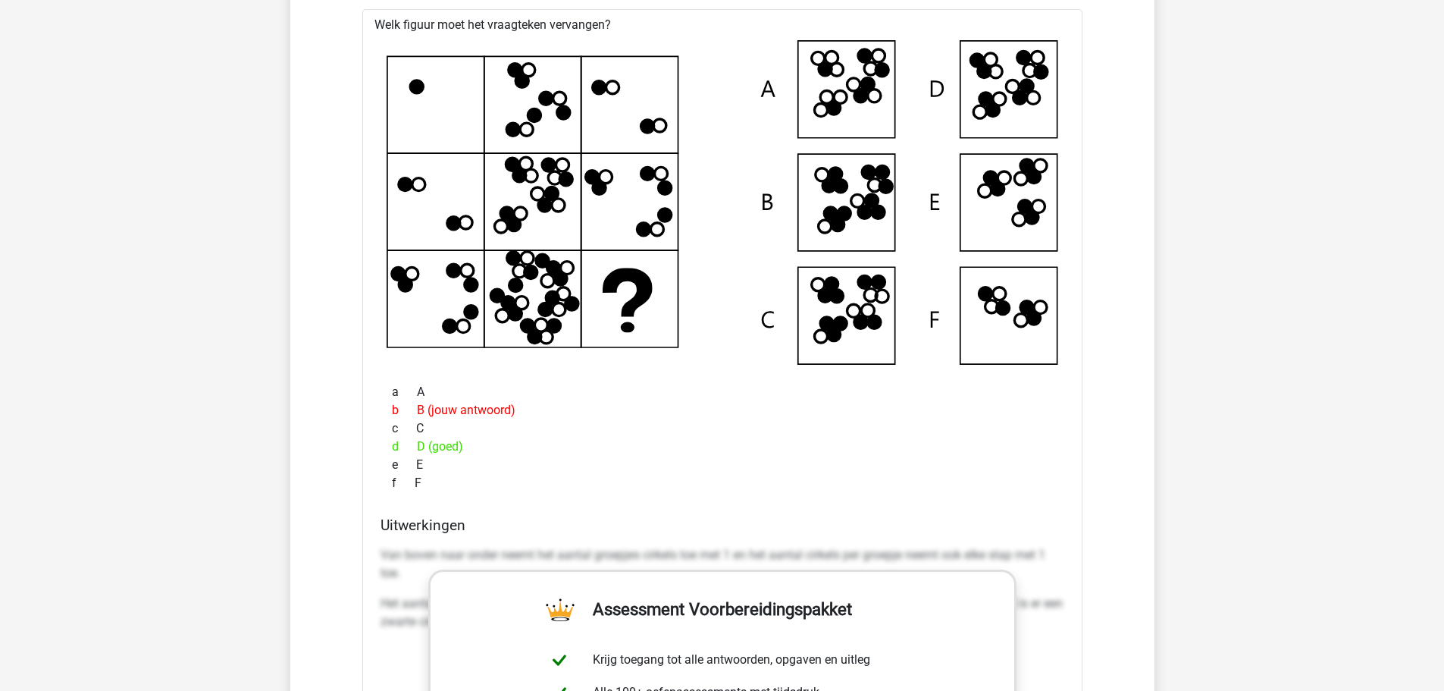
click at [995, 119] on icon at bounding box center [723, 202] width 672 height 324
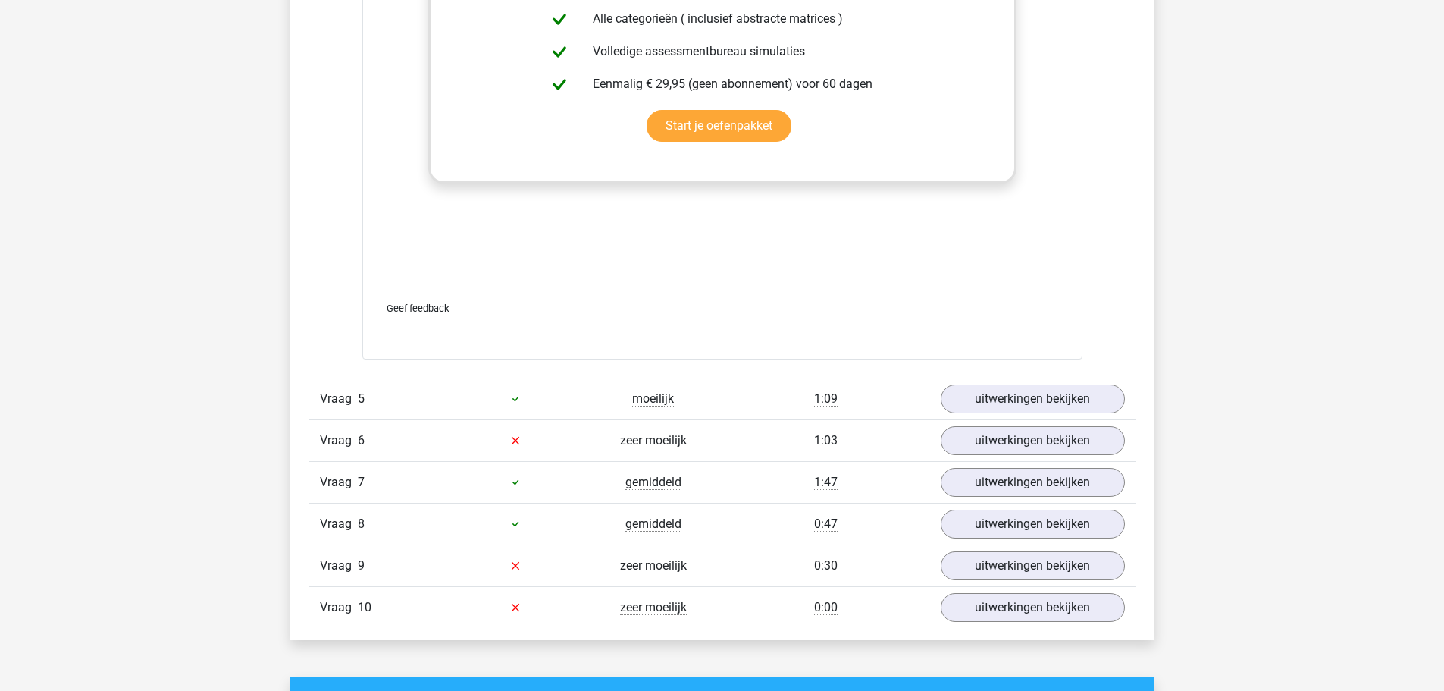
scroll to position [3487, 0]
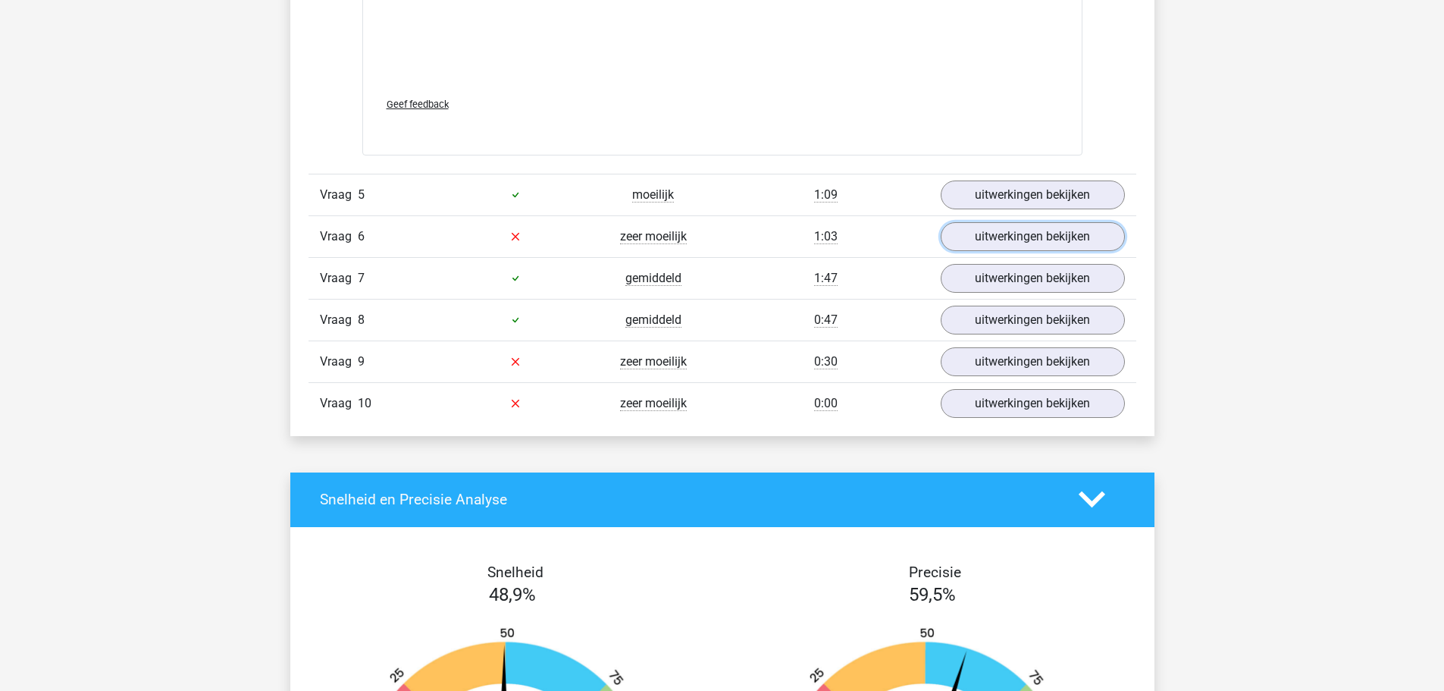
click at [1014, 243] on link "uitwerkingen bekijken" at bounding box center [1033, 236] width 184 height 29
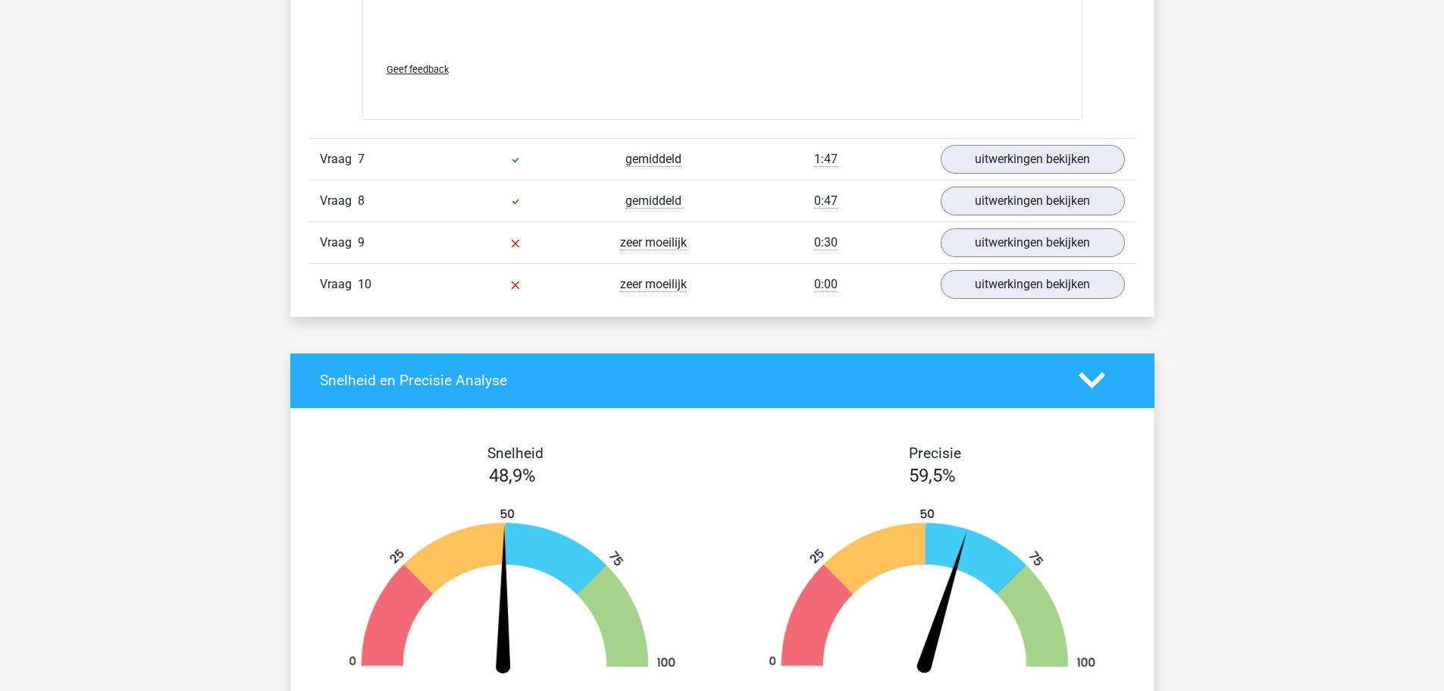
scroll to position [4776, 0]
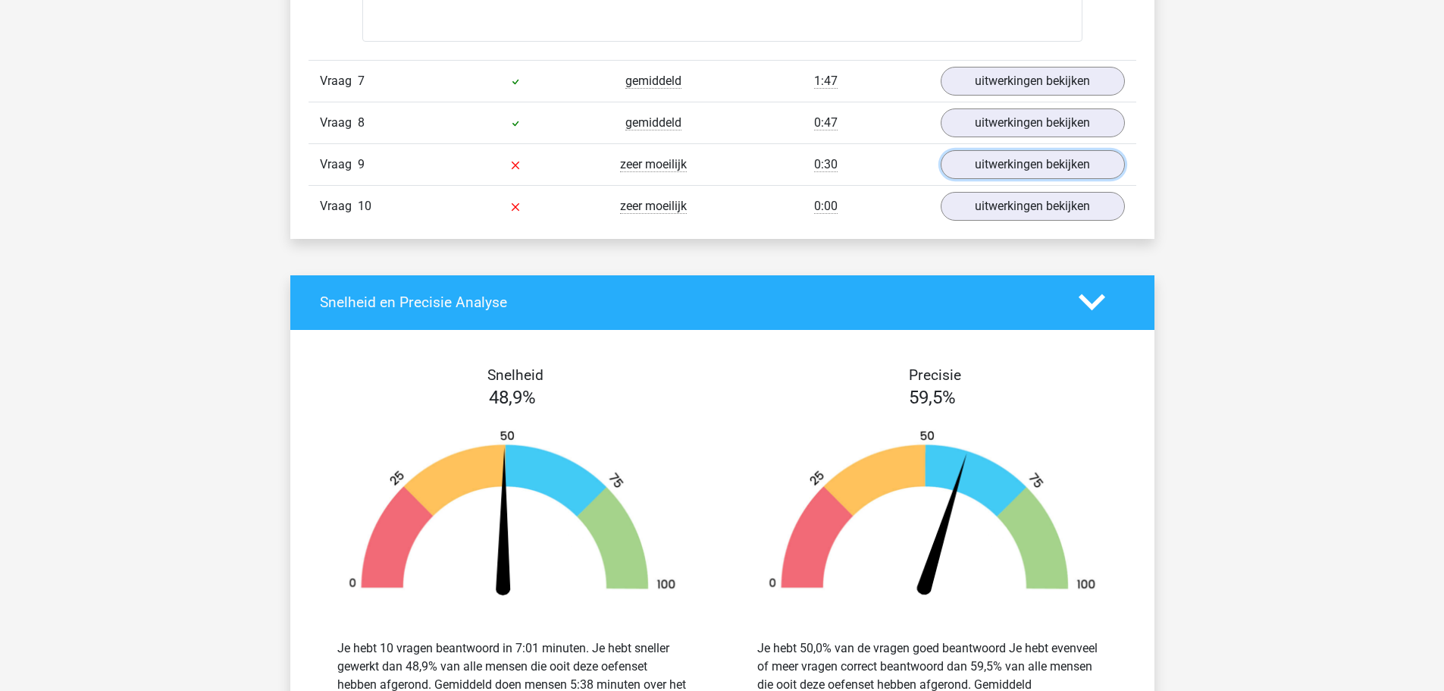
click at [982, 156] on link "uitwerkingen bekijken" at bounding box center [1033, 164] width 184 height 29
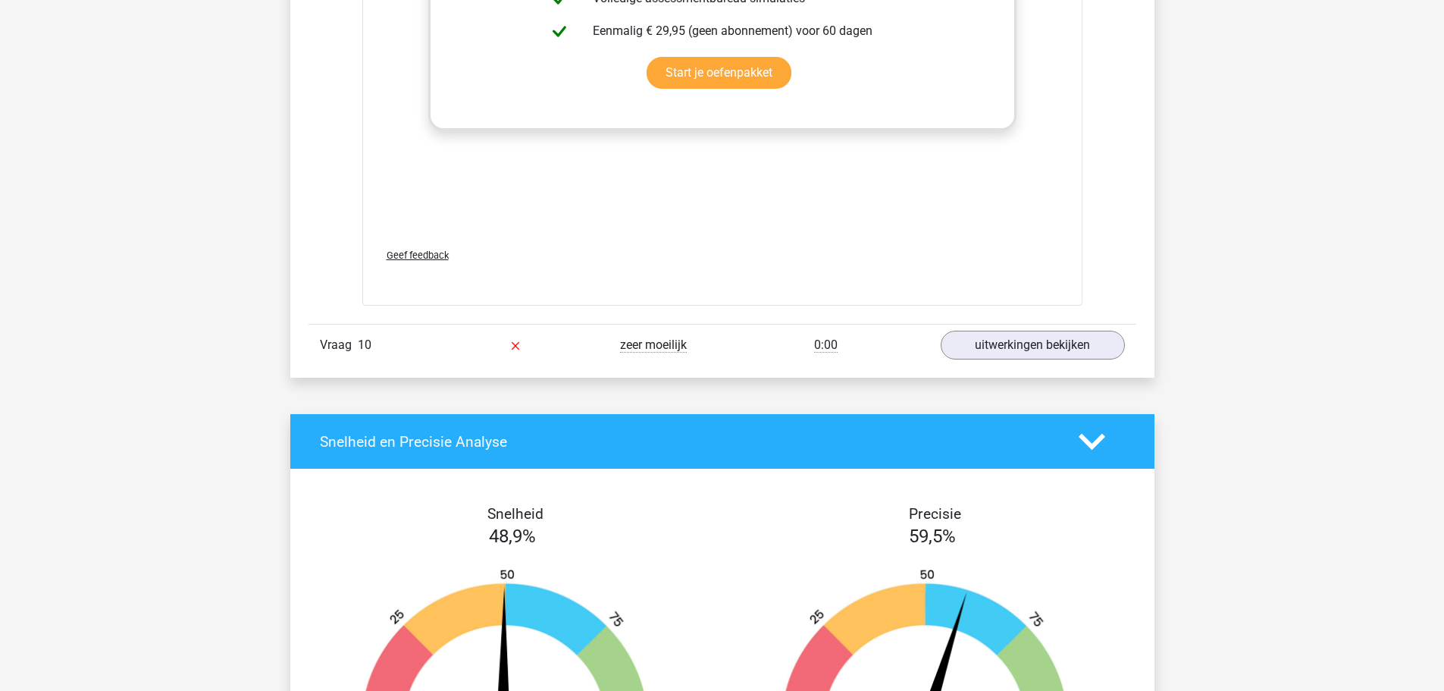
scroll to position [5914, 0]
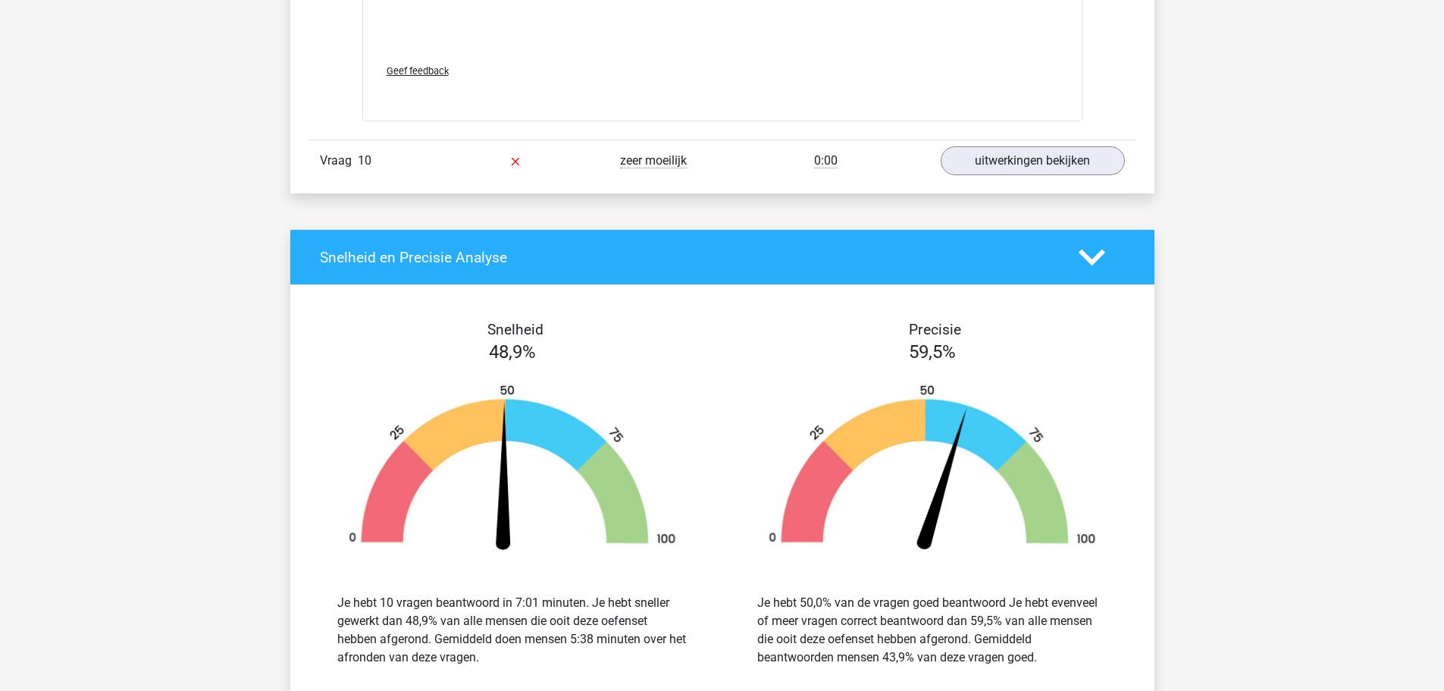
click at [1026, 143] on div "Vraag 10 zeer moeilijk 0:00 uitwerkingen bekijken" at bounding box center [723, 160] width 828 height 42
click at [1026, 158] on link "uitwerkingen bekijken" at bounding box center [1033, 160] width 184 height 29
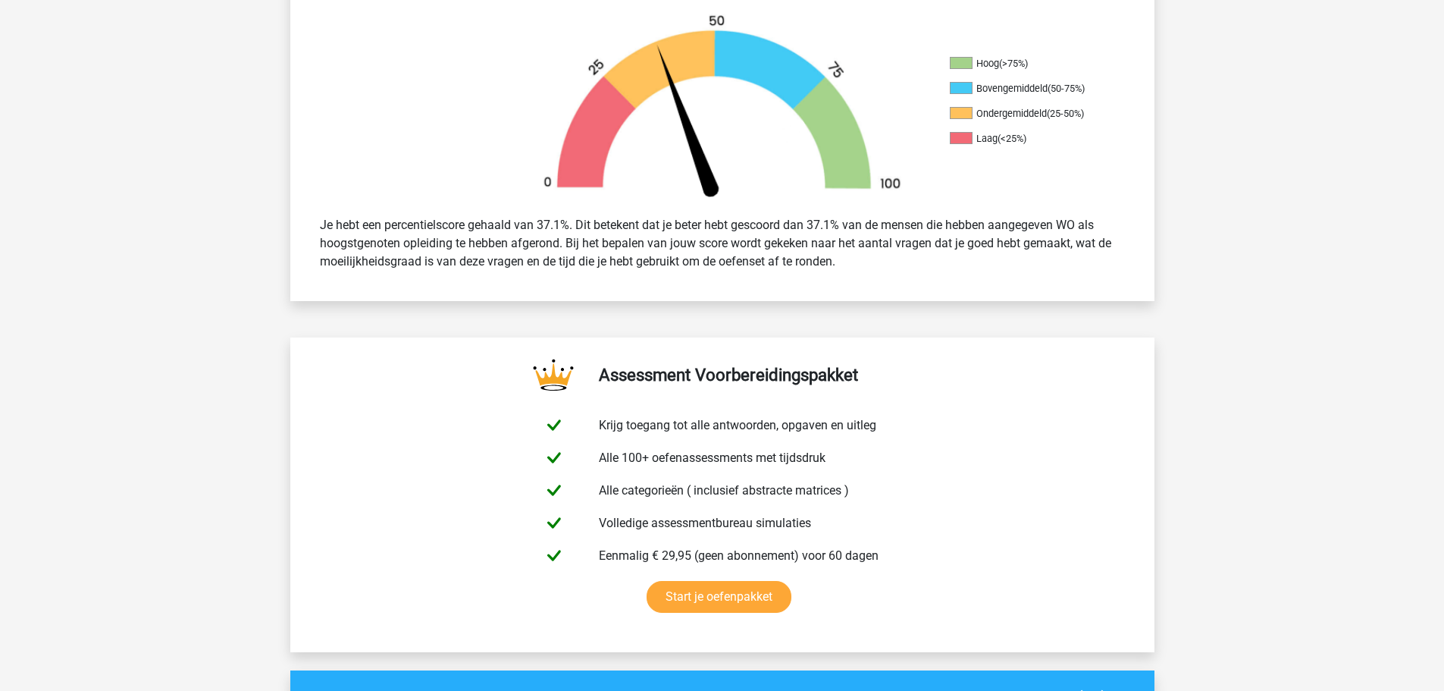
scroll to position [607, 0]
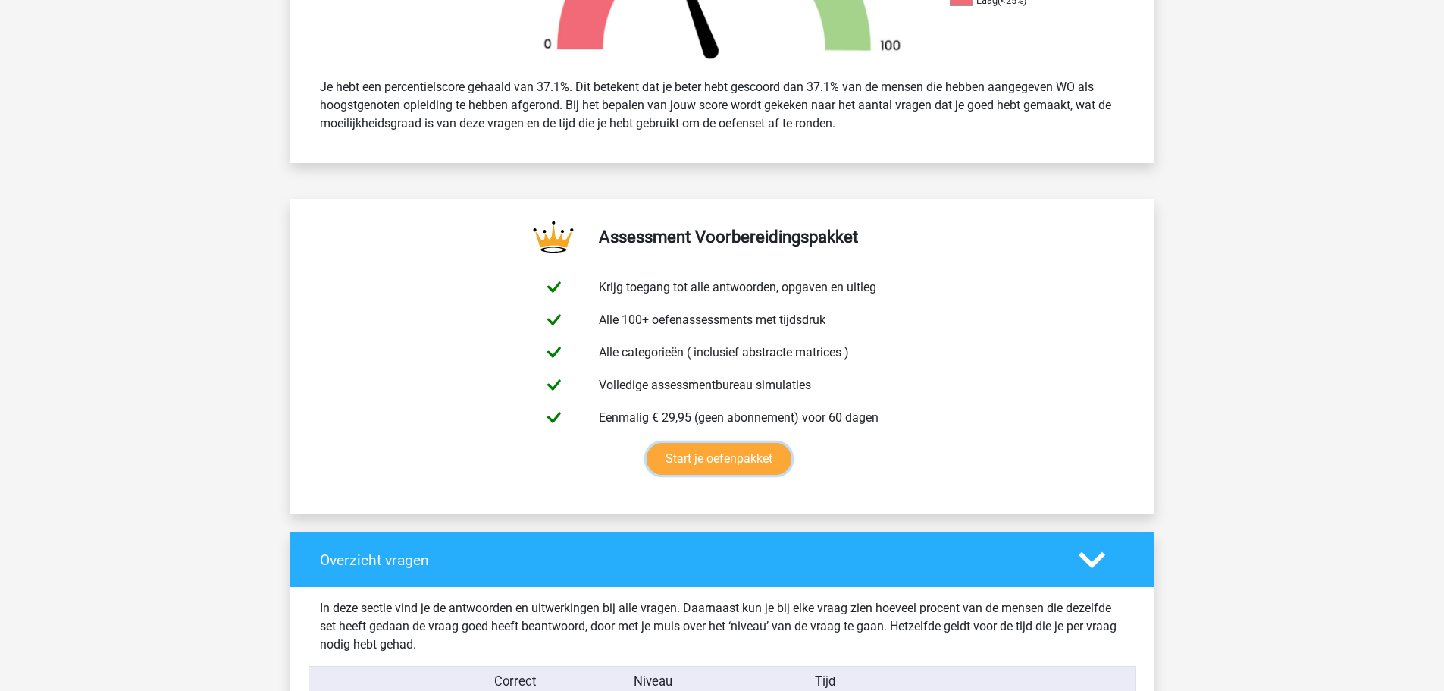
click at [725, 455] on link "Start je oefenpakket" at bounding box center [719, 459] width 145 height 32
